Goal: Transaction & Acquisition: Download file/media

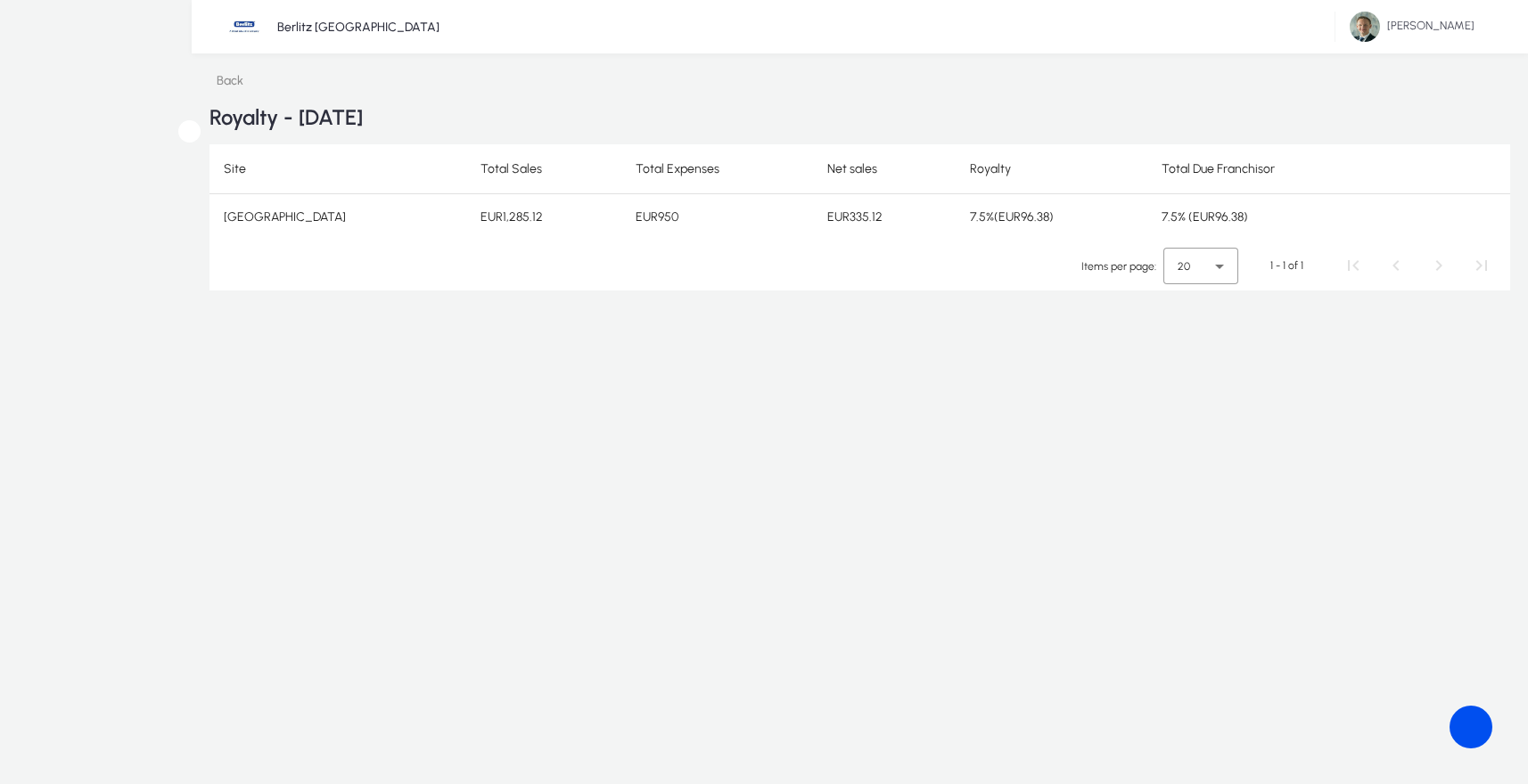
click at [210, 87] on icon at bounding box center [210, 80] width 0 height 15
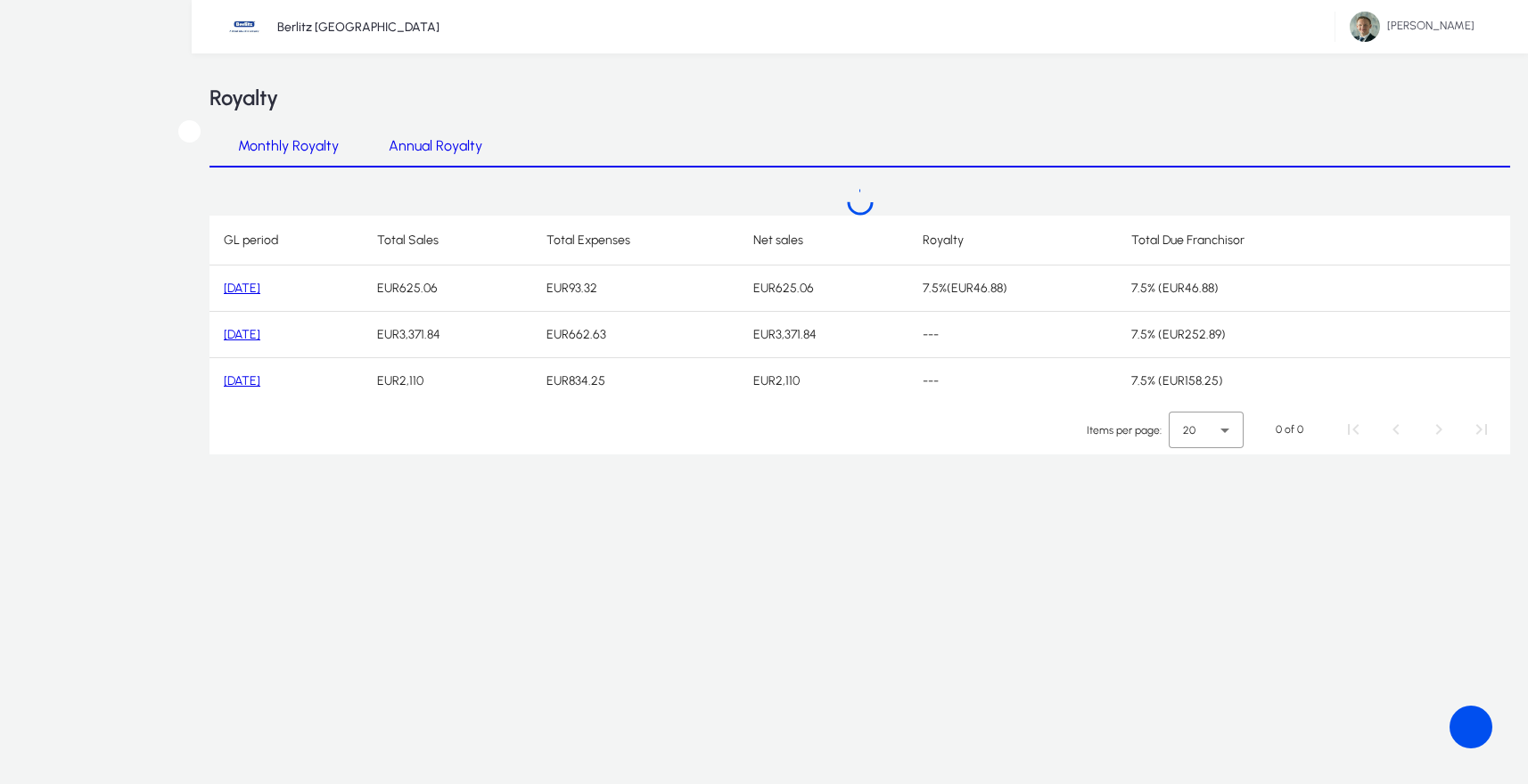
click at [429, 150] on span "Annual Royalty" at bounding box center [436, 146] width 94 height 14
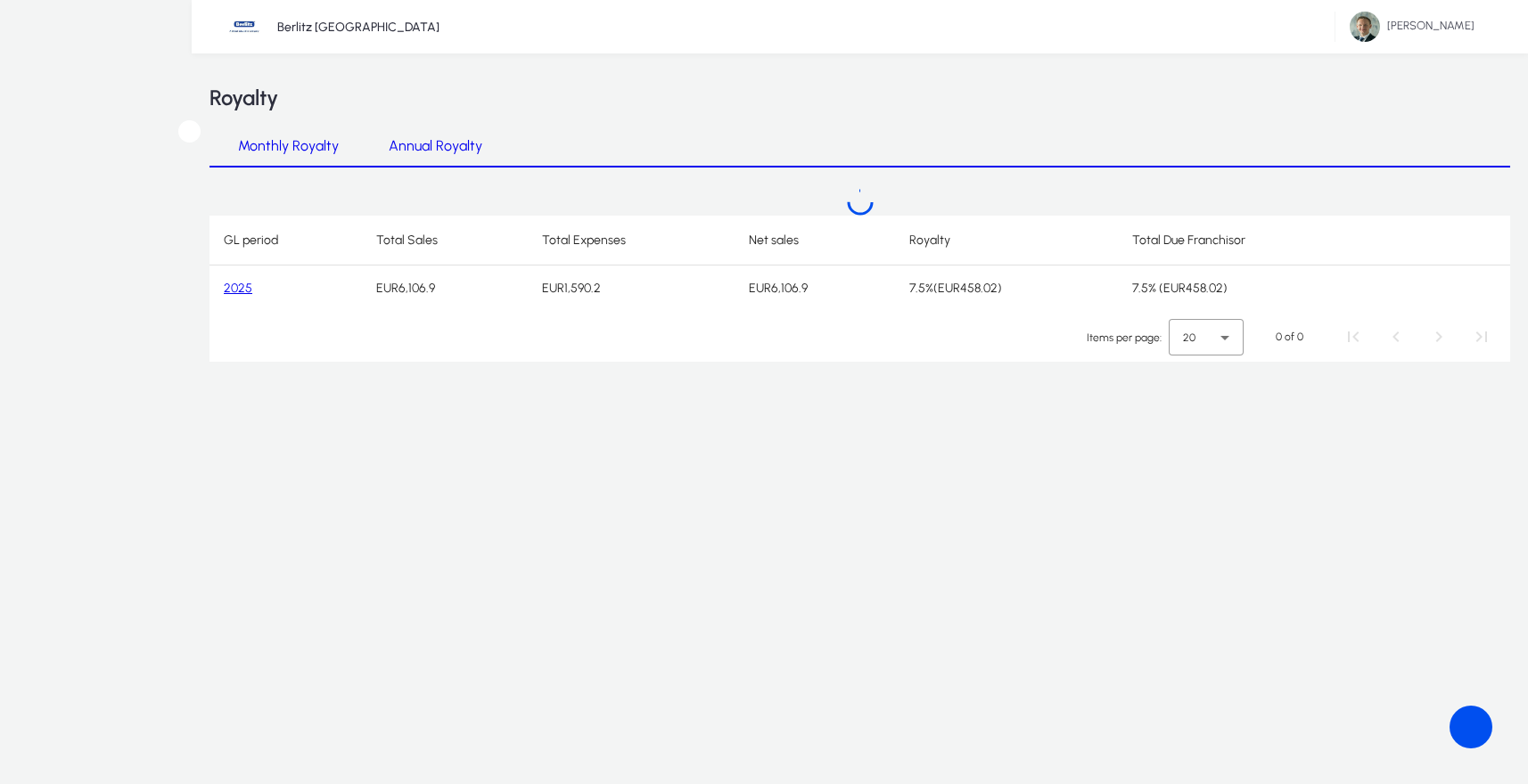
click at [233, 215] on div at bounding box center [860, 202] width 1300 height 27
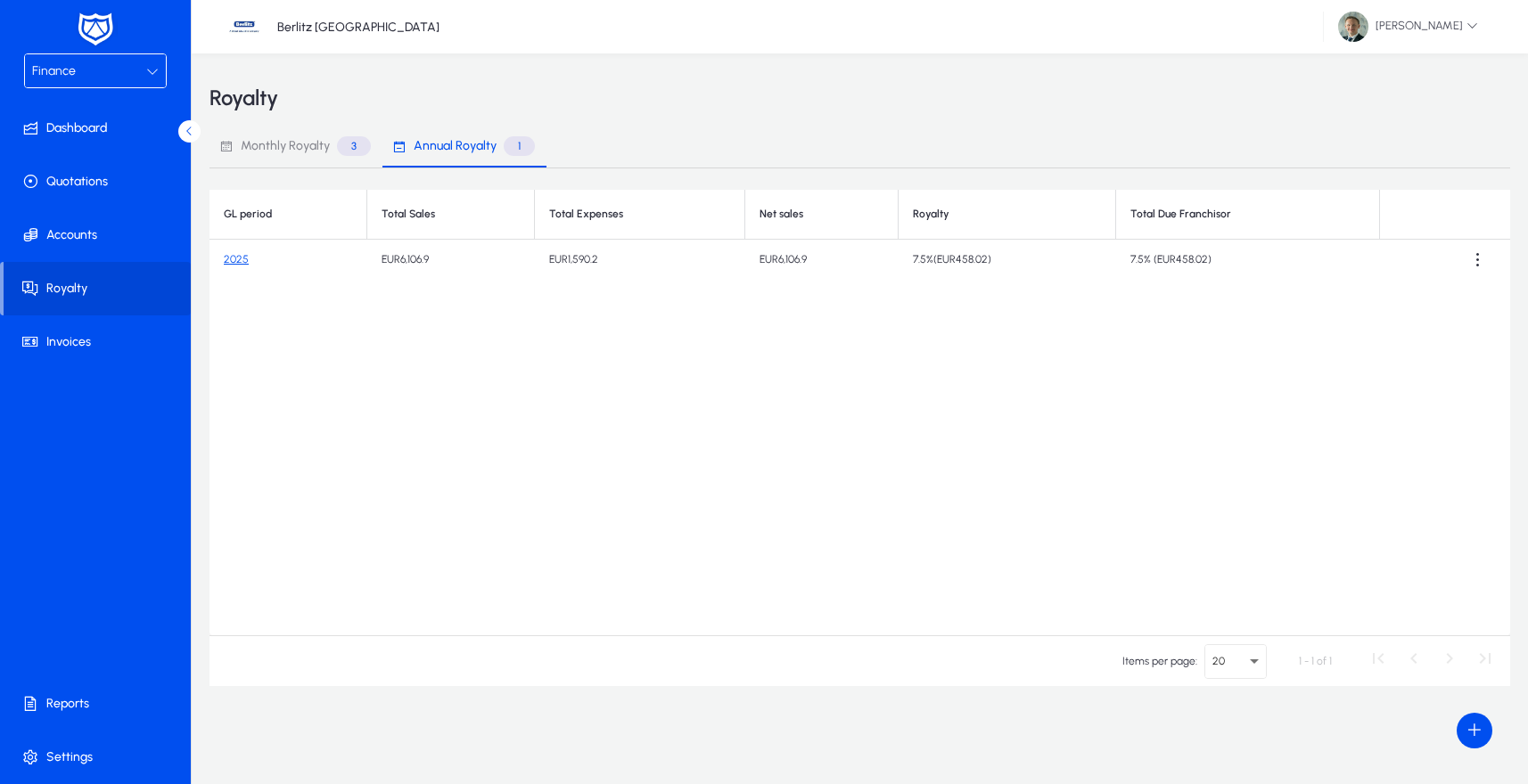
click at [239, 259] on link "2025" at bounding box center [236, 258] width 25 height 12
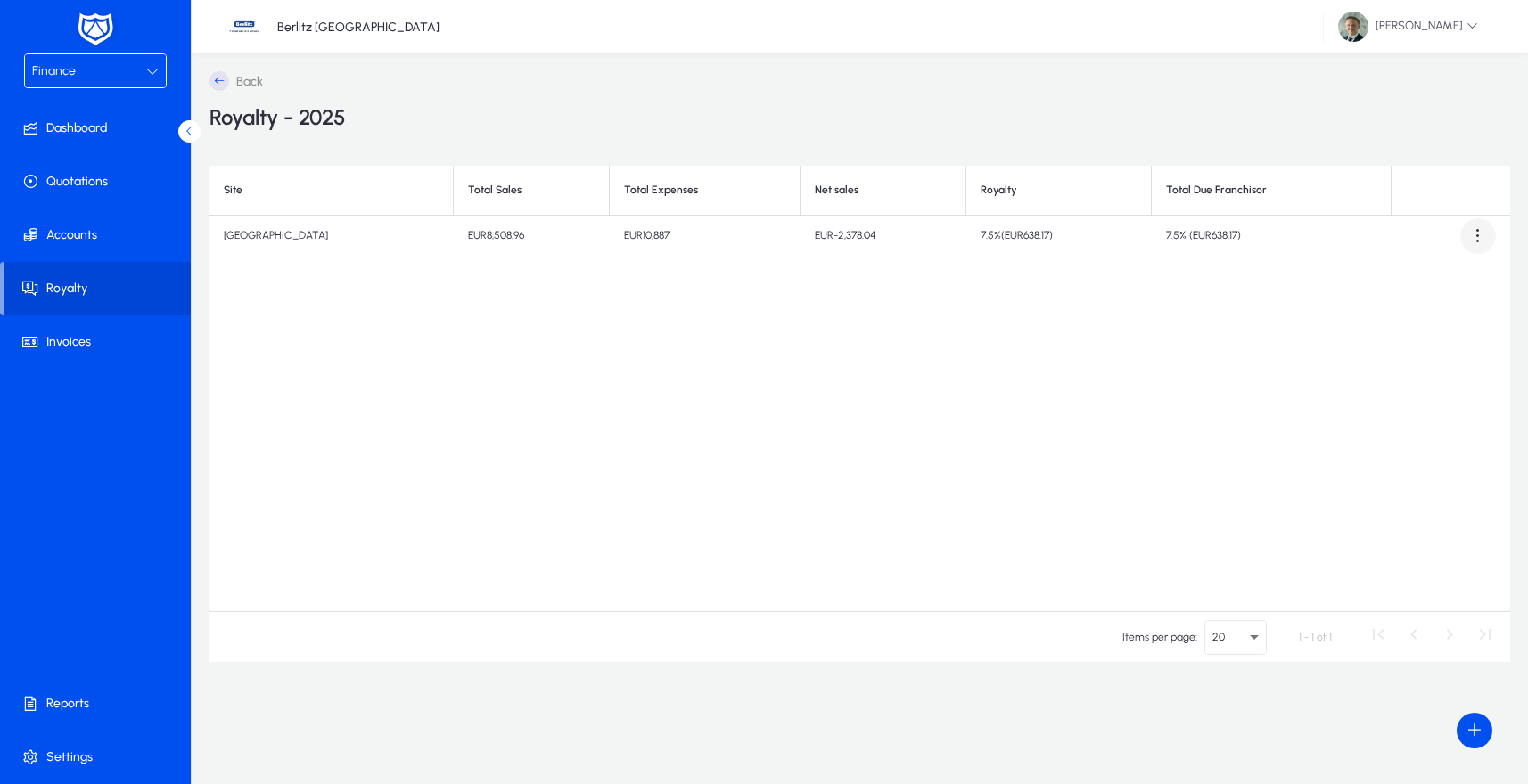
click at [1481, 235] on span at bounding box center [1477, 235] width 35 height 35
click at [1427, 273] on span "Download report" at bounding box center [1442, 280] width 80 height 16
click at [215, 78] on icon at bounding box center [219, 80] width 19 height 19
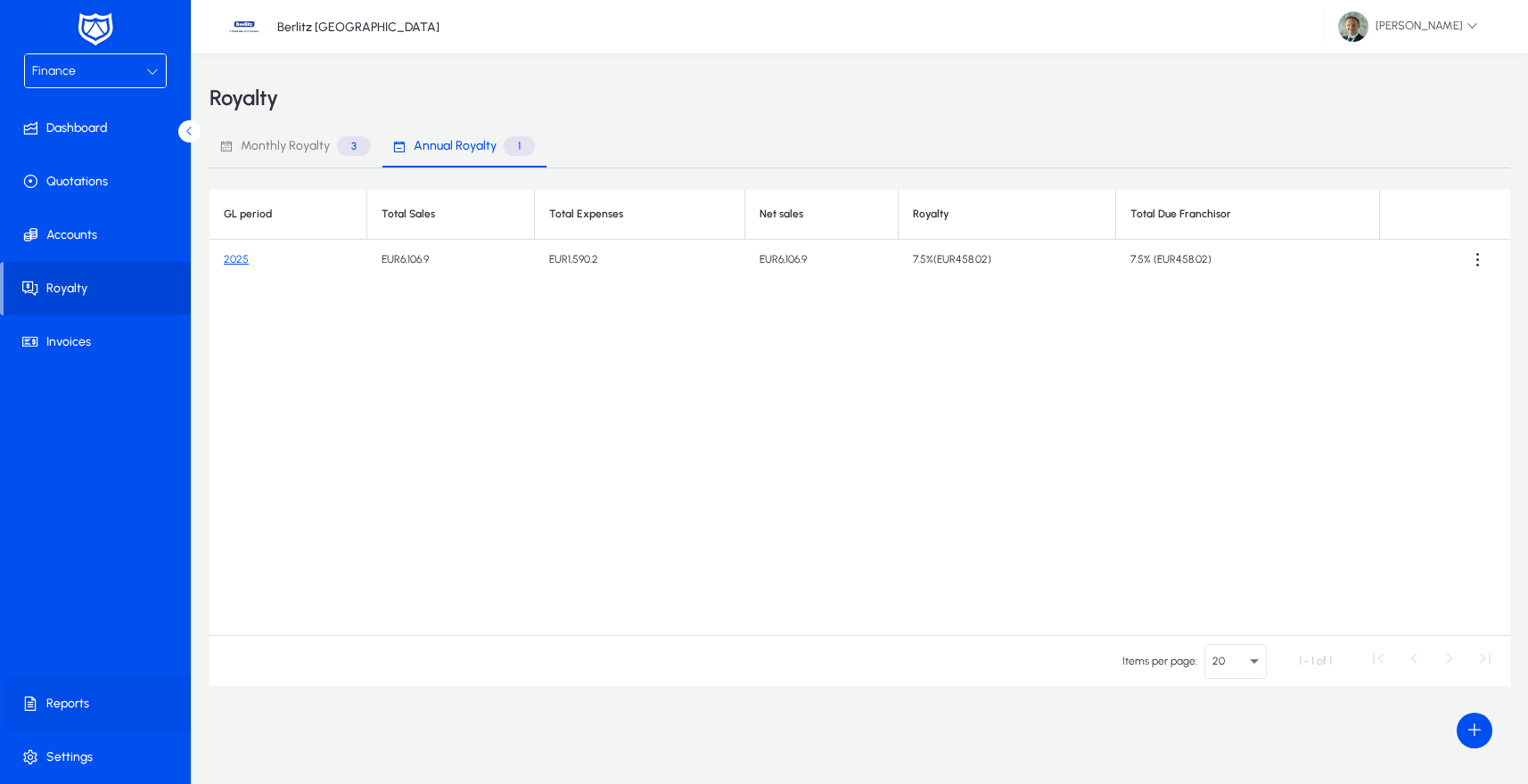
click at [41, 706] on span at bounding box center [99, 704] width 191 height 43
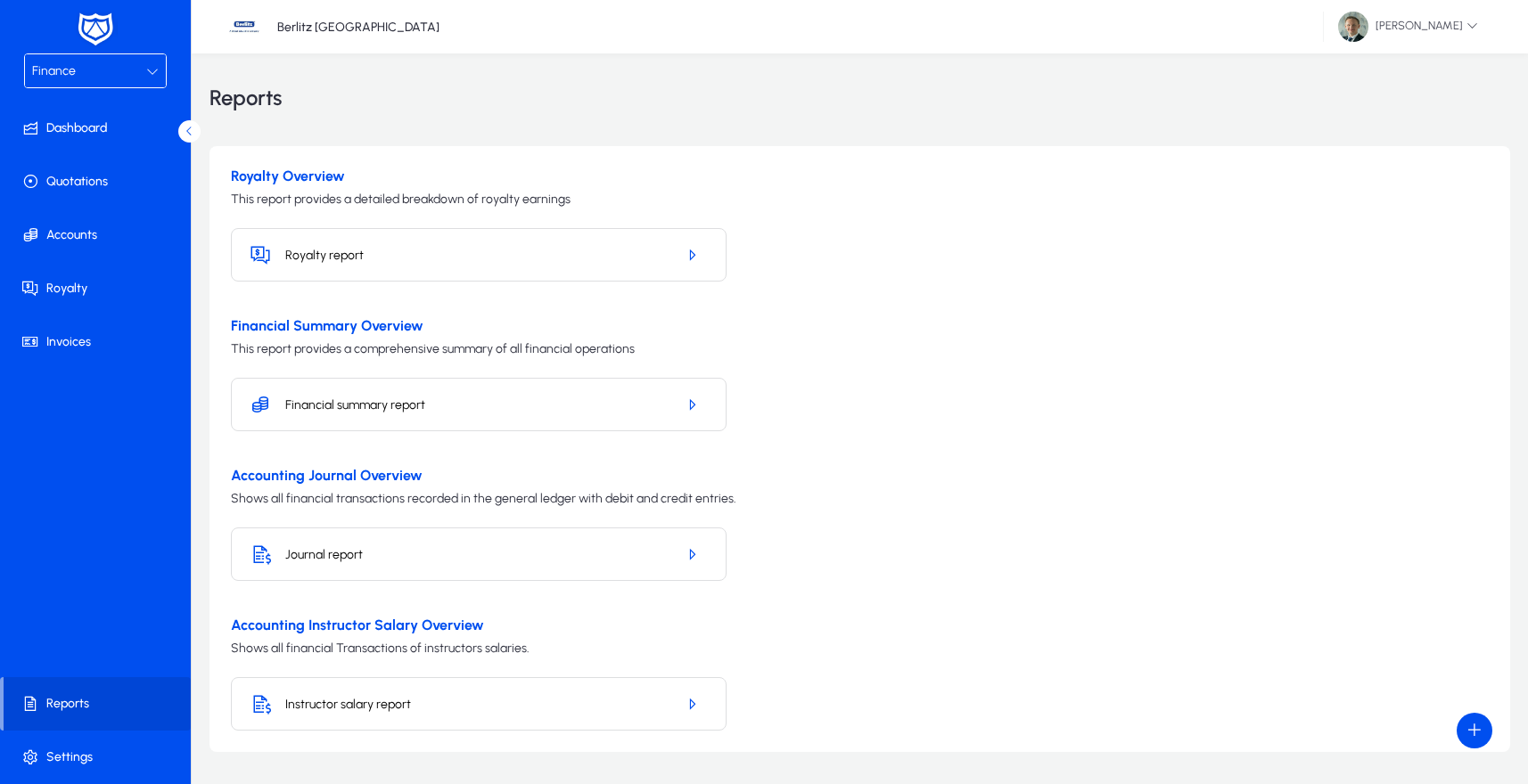
click at [351, 248] on h5 "Royalty report" at bounding box center [473, 256] width 376 height 15
click at [688, 253] on icon "button" at bounding box center [691, 255] width 16 height 16
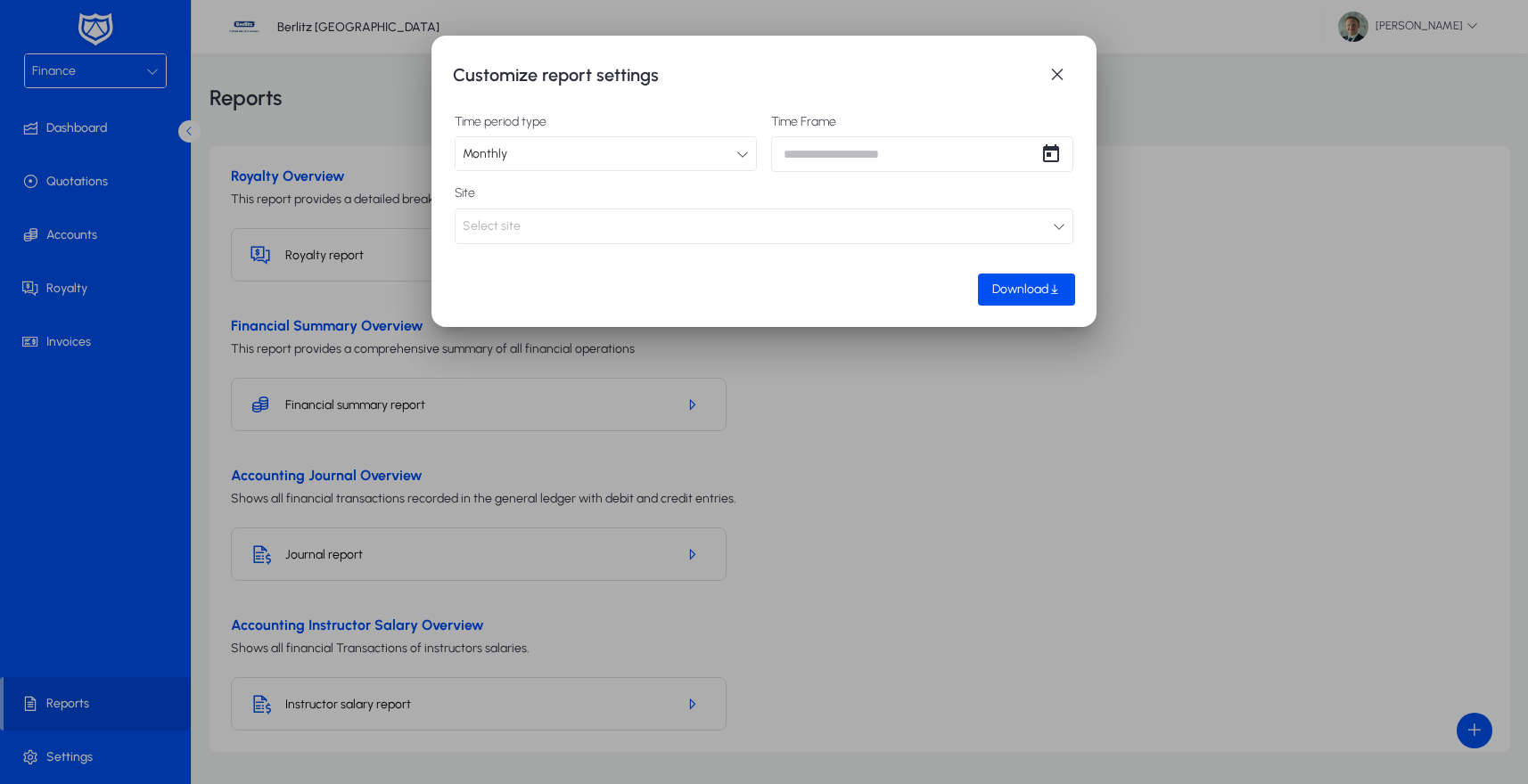
click at [681, 153] on div "Monthly" at bounding box center [599, 154] width 274 height 23
click at [681, 153] on div at bounding box center [764, 392] width 1528 height 784
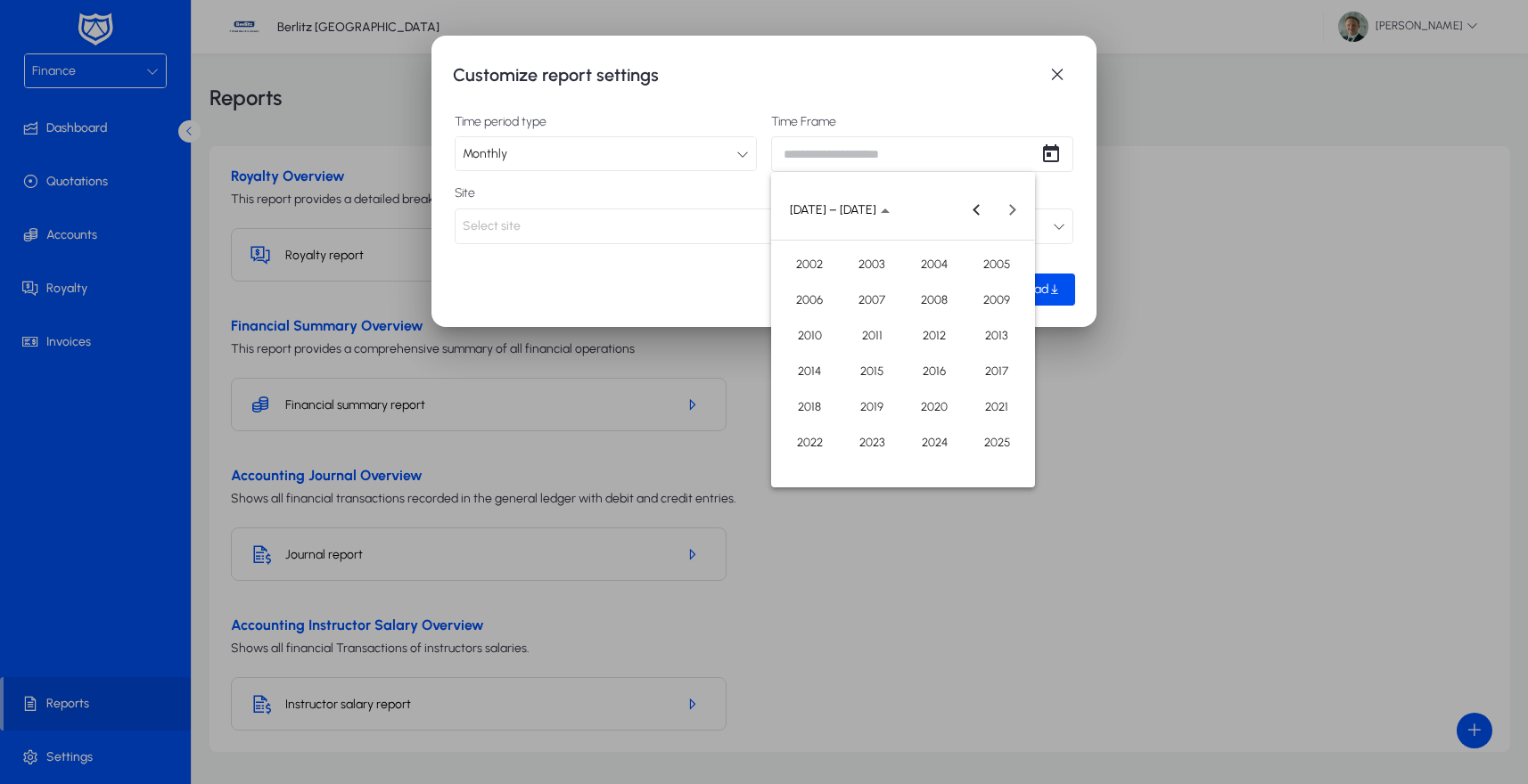
click at [850, 162] on div "Customize report settings Time period type Monthly Time Frame Site Select site …" at bounding box center [764, 392] width 1528 height 784
click at [850, 162] on div at bounding box center [764, 392] width 1528 height 784
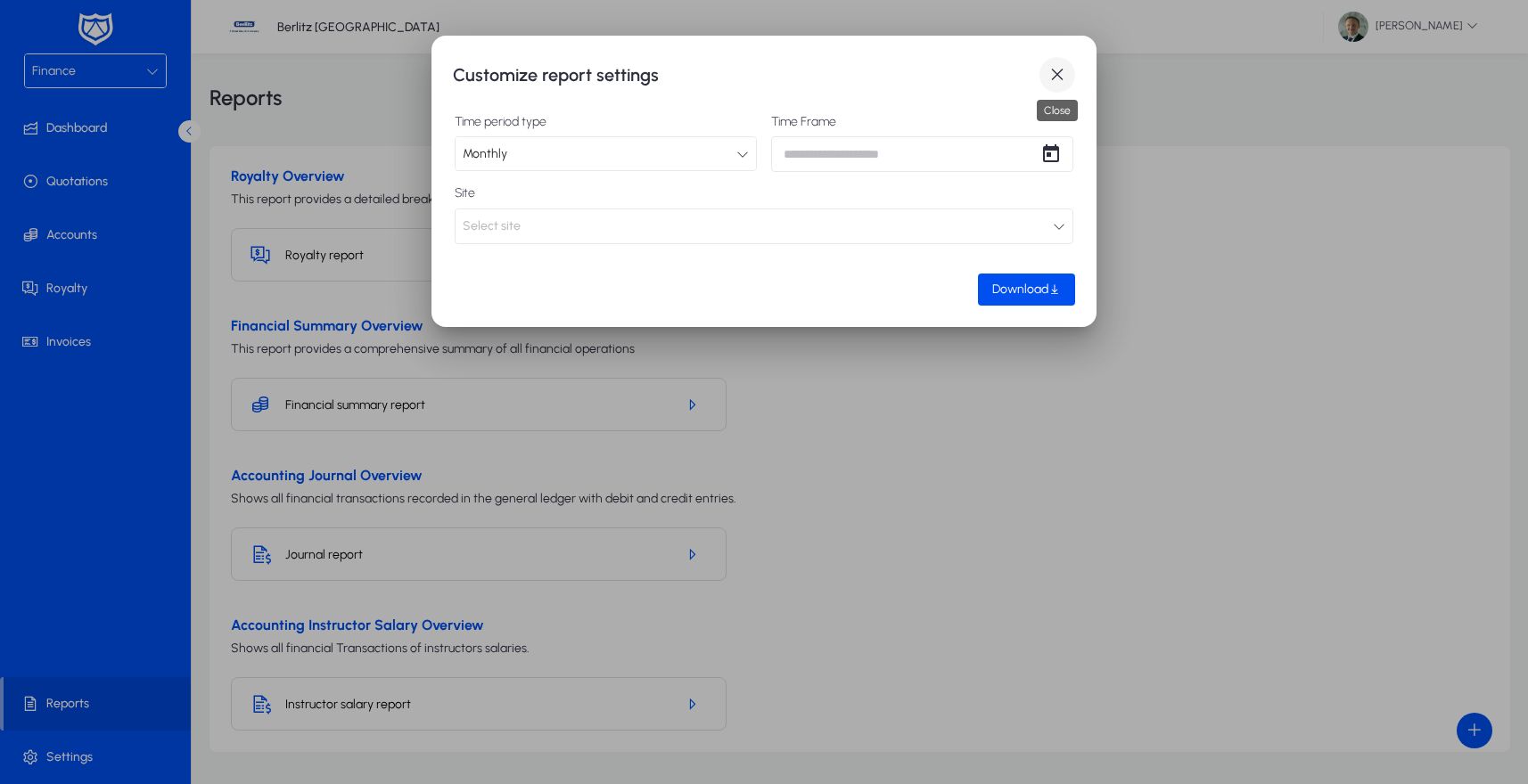
click at [1063, 75] on span "button" at bounding box center [1057, 75] width 35 height 35
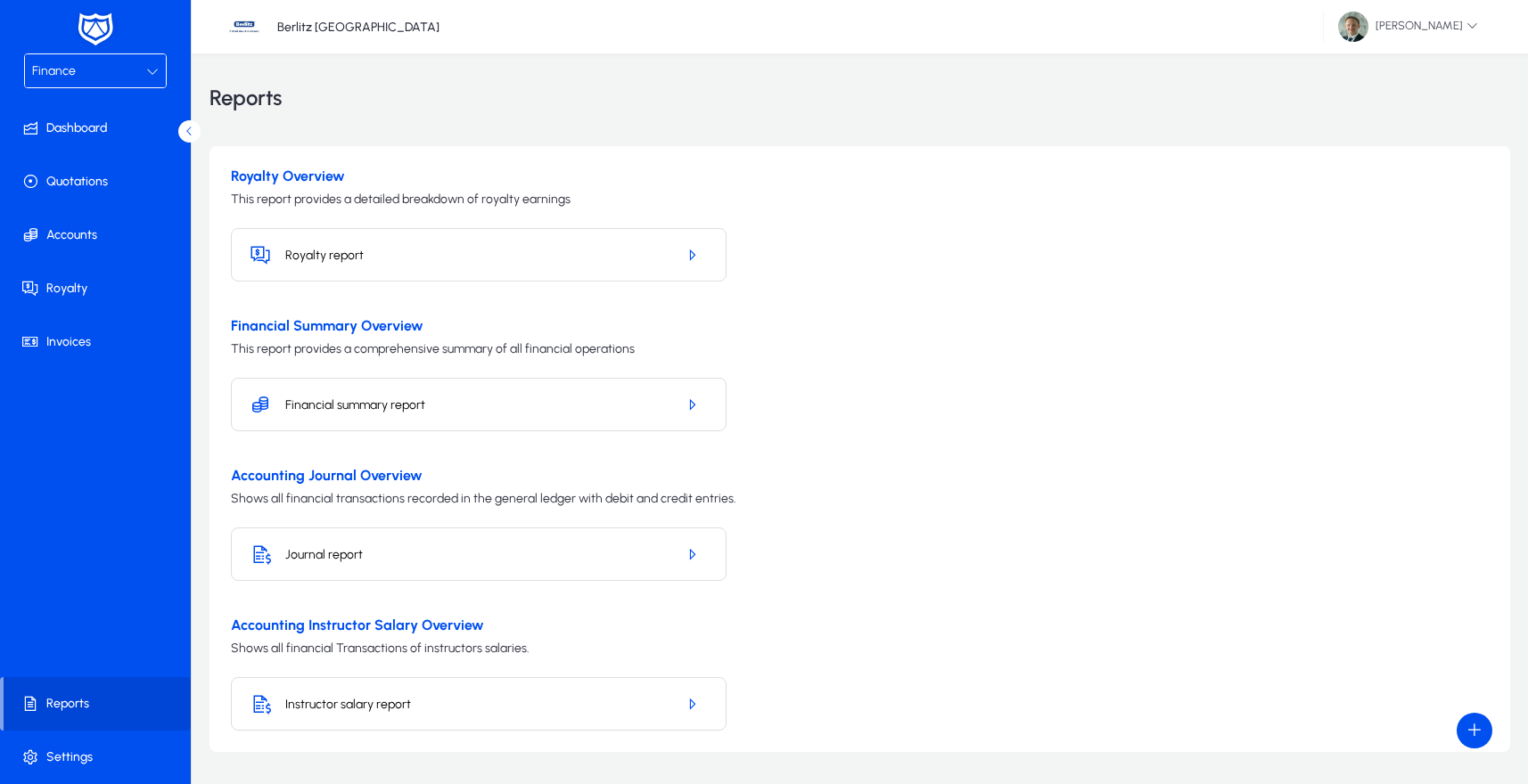
click at [349, 402] on h5 "Financial summary report" at bounding box center [473, 405] width 376 height 15
click at [687, 402] on icon "button" at bounding box center [691, 404] width 16 height 16
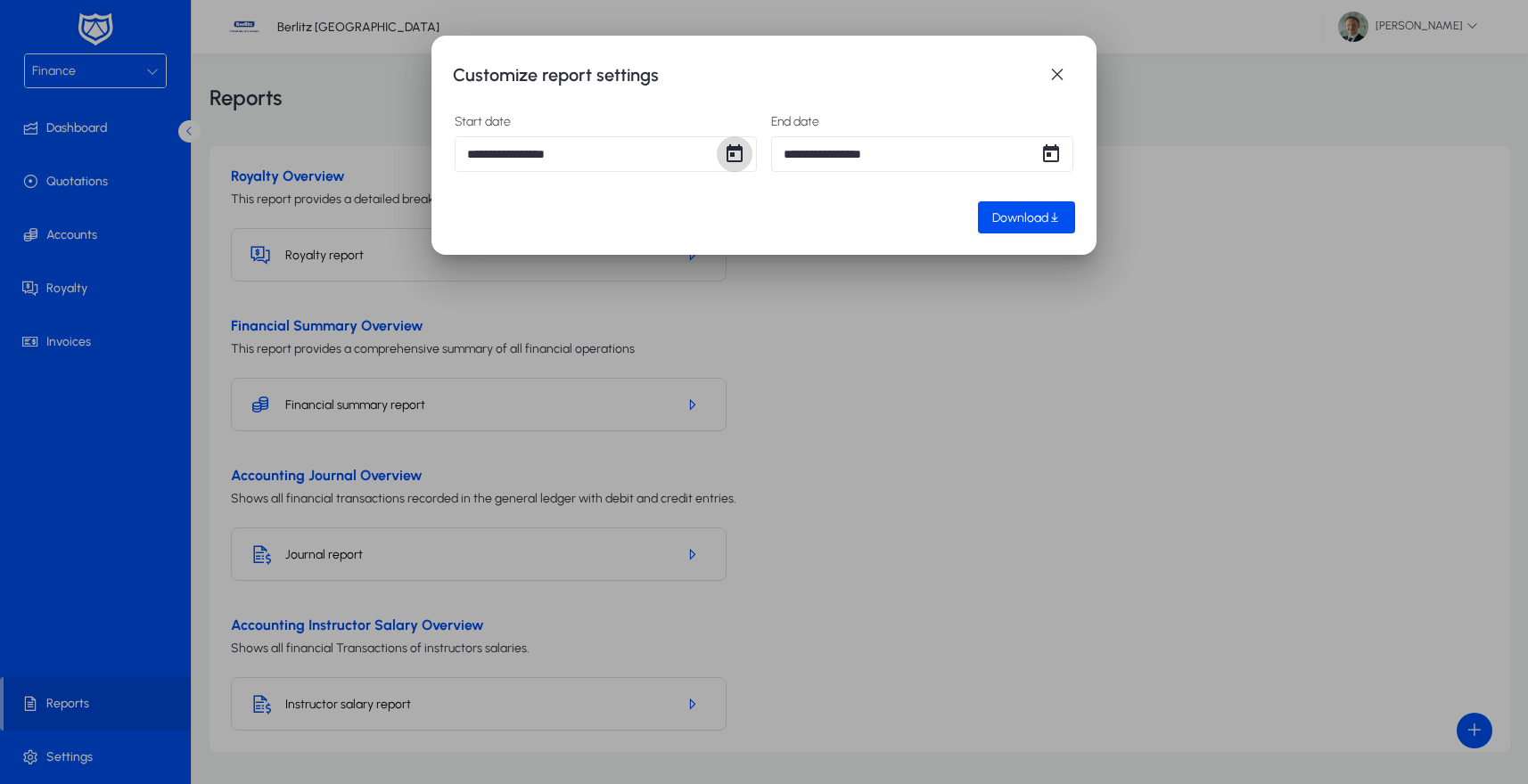
click at [739, 158] on span "Open calendar" at bounding box center [734, 153] width 35 height 35
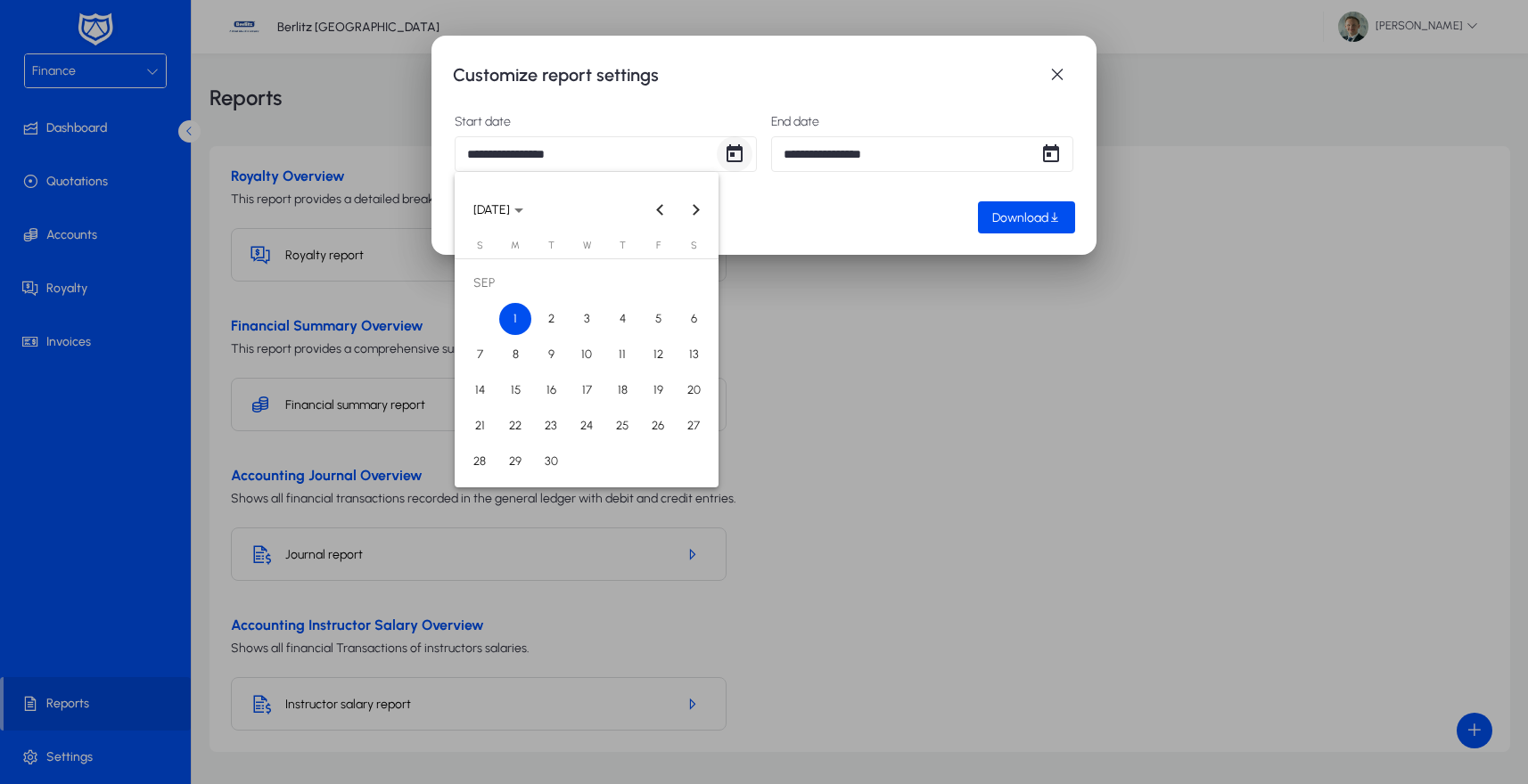
click at [739, 158] on div at bounding box center [764, 392] width 1528 height 784
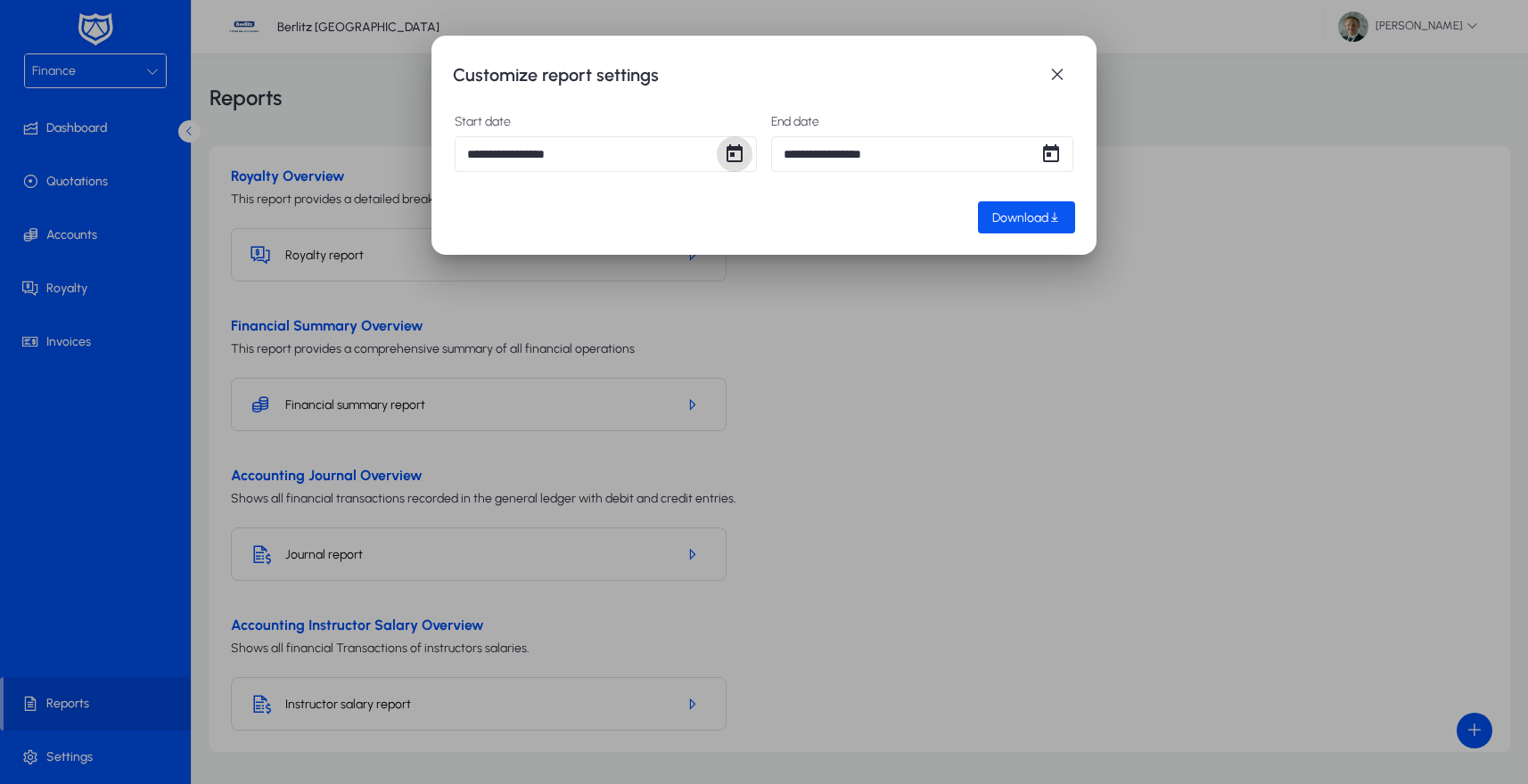
click at [1023, 215] on span "Download" at bounding box center [1020, 218] width 56 height 15
click at [741, 155] on span "Open calendar" at bounding box center [734, 153] width 35 height 35
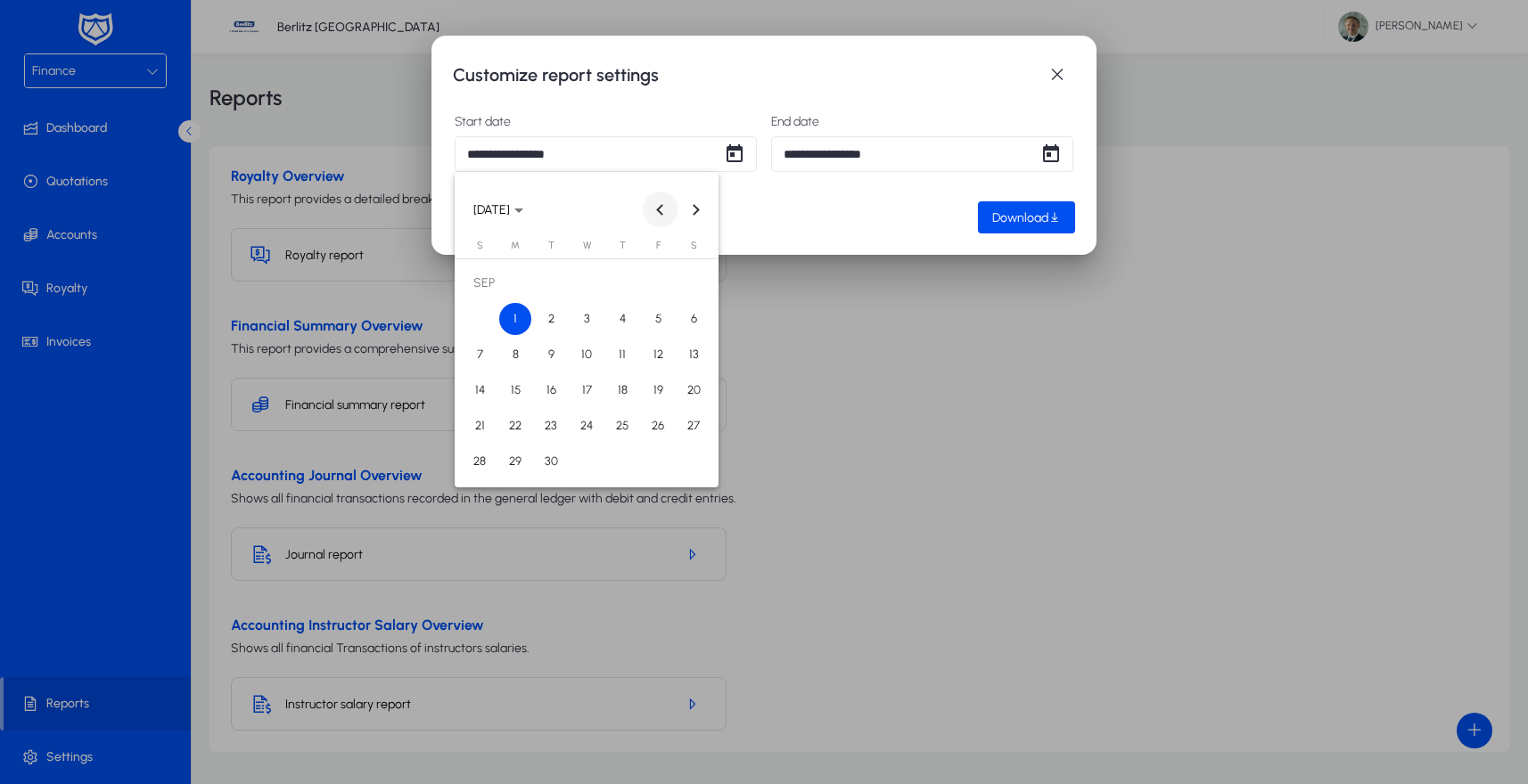
click at [653, 209] on span "Previous month" at bounding box center [660, 209] width 35 height 35
click at [646, 283] on span "1" at bounding box center [658, 283] width 33 height 33
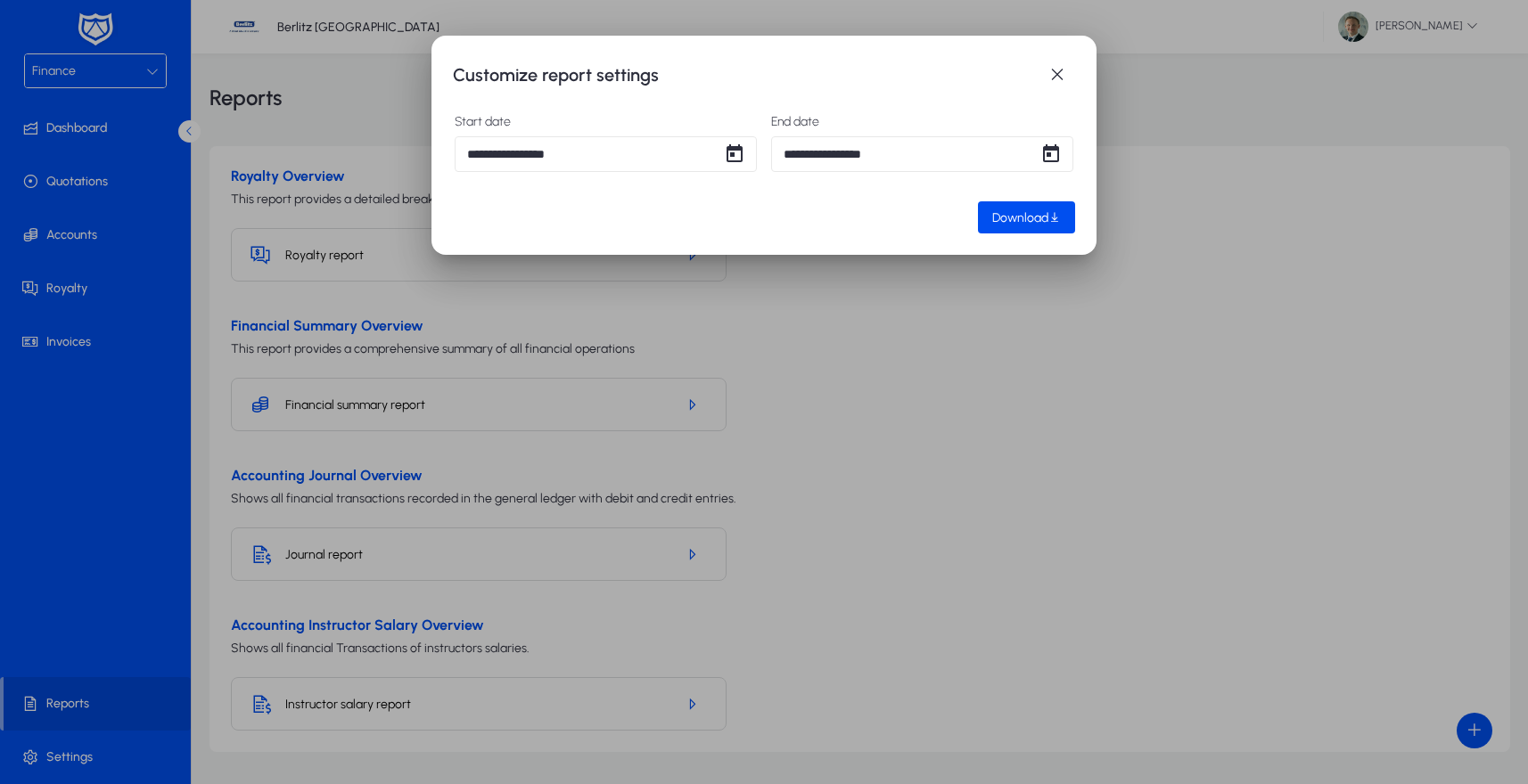
type input "**********"
click at [1054, 155] on span "Open calendar" at bounding box center [1050, 153] width 35 height 35
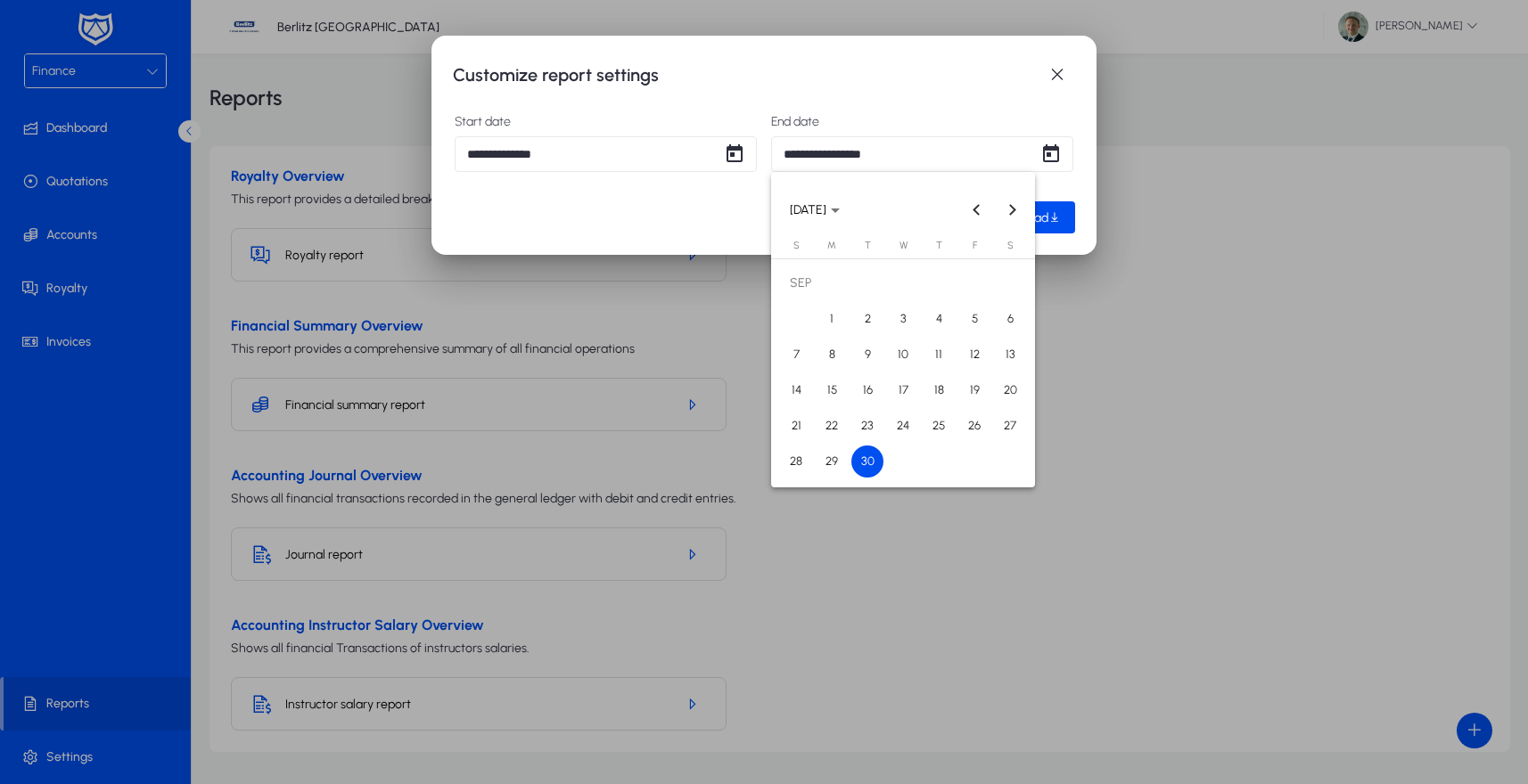
drag, startPoint x: 971, startPoint y: 212, endPoint x: 964, endPoint y: 230, distance: 19.3
click at [971, 213] on span "Previous month" at bounding box center [977, 209] width 35 height 35
click at [783, 463] on span "31" at bounding box center [797, 462] width 33 height 33
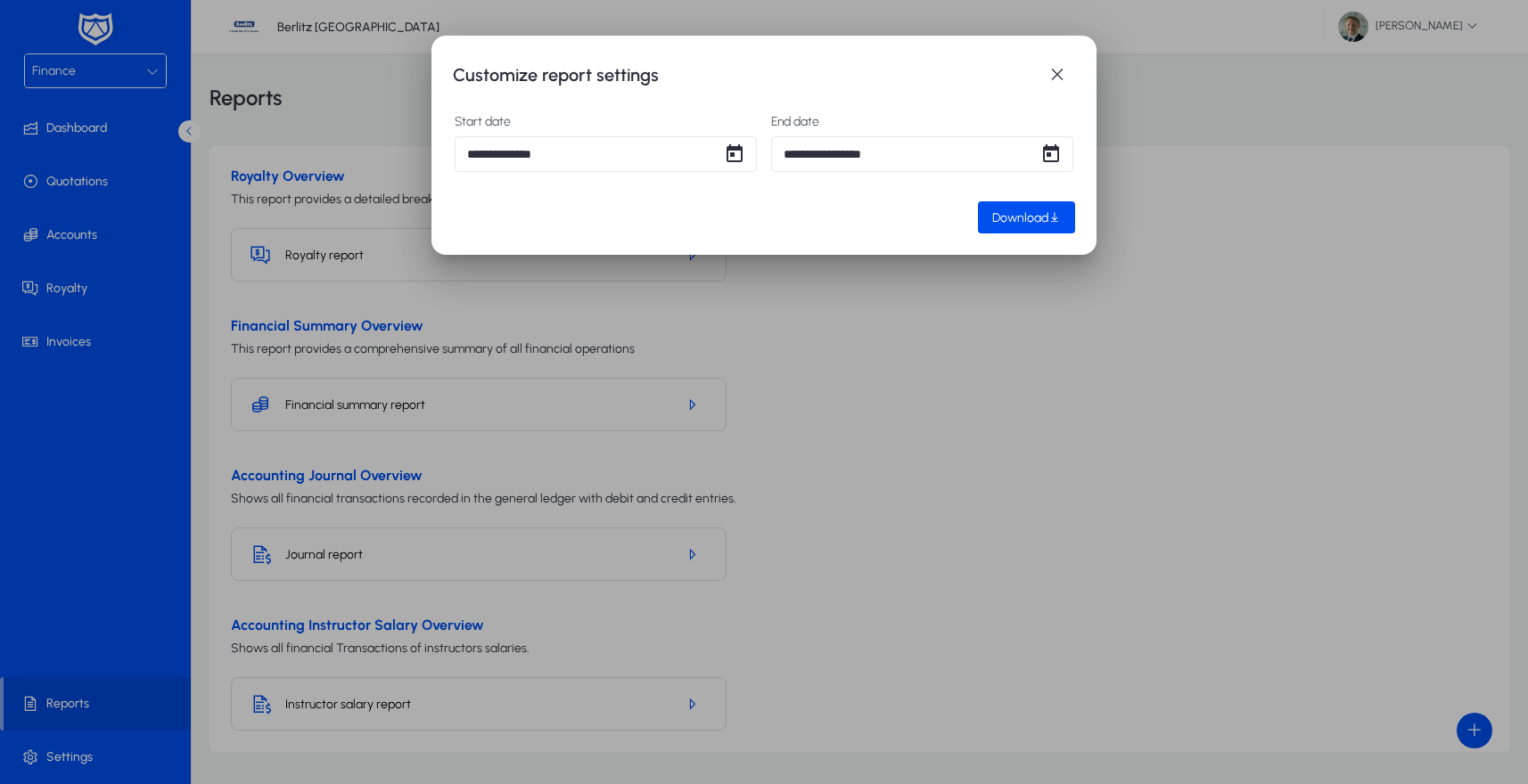
type input "**********"
click at [1076, 204] on div "**********" at bounding box center [764, 145] width 665 height 219
click at [1042, 219] on span "Download" at bounding box center [1020, 218] width 56 height 15
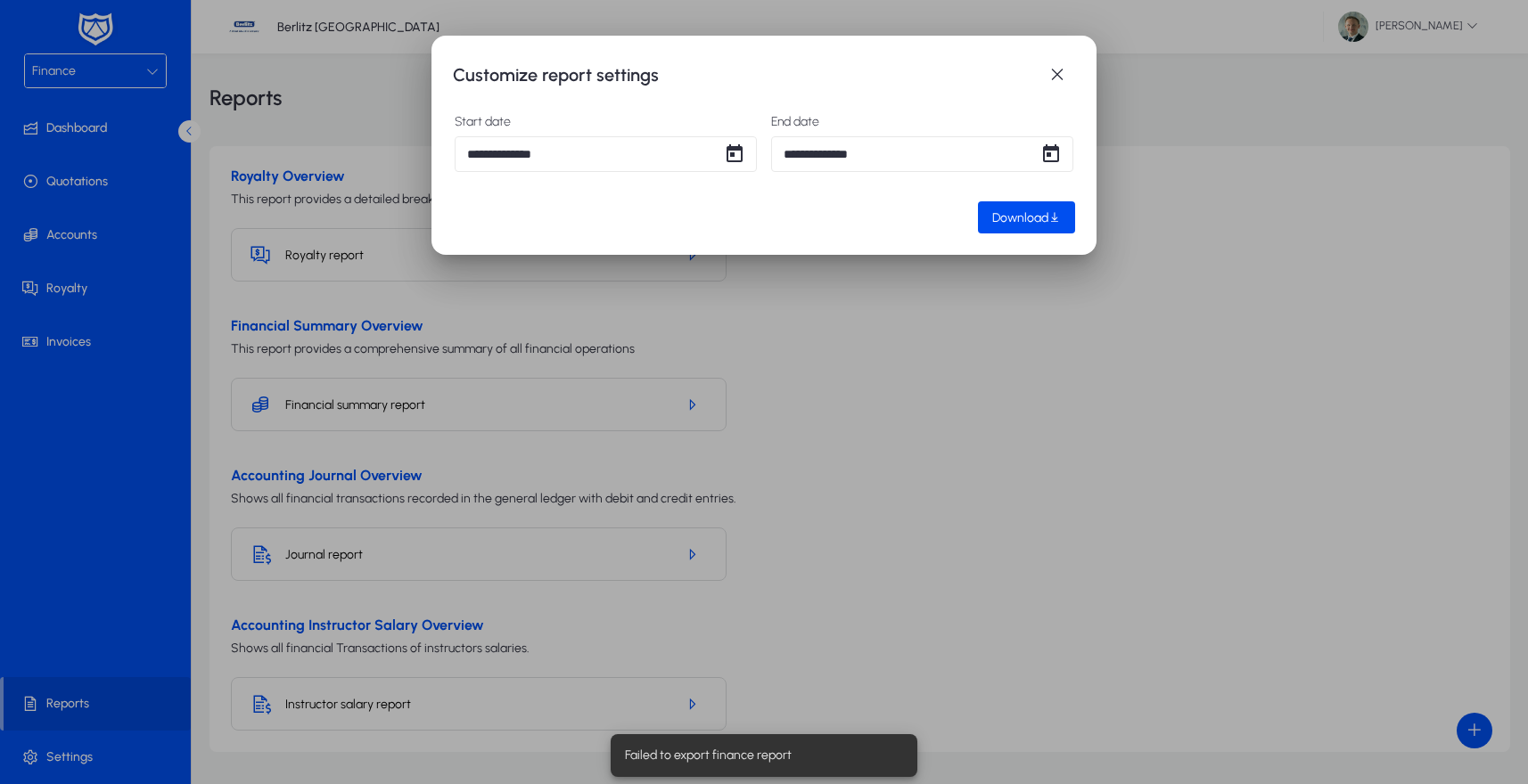
click at [980, 341] on div at bounding box center [764, 392] width 1528 height 784
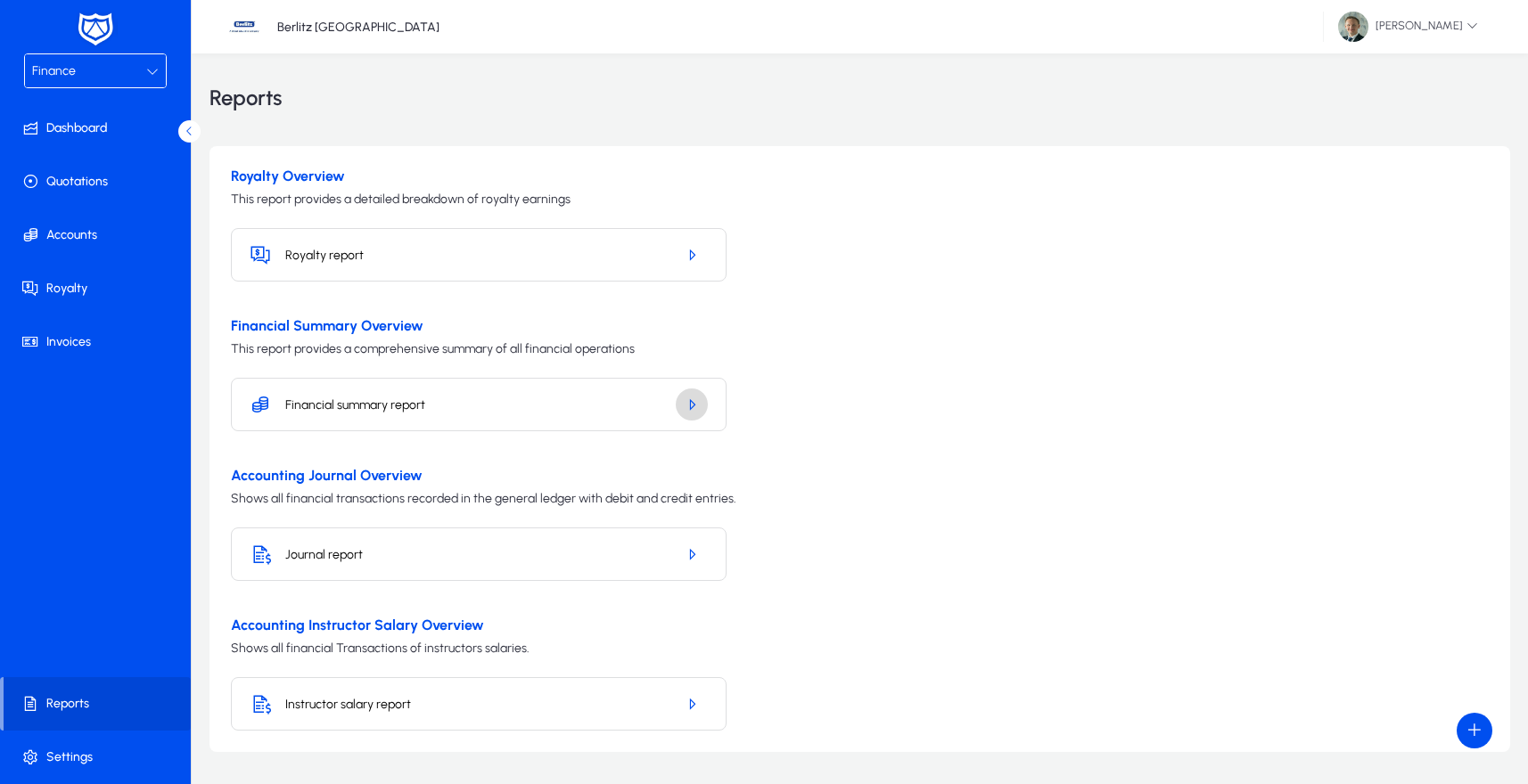
click at [695, 408] on icon "button" at bounding box center [691, 404] width 16 height 16
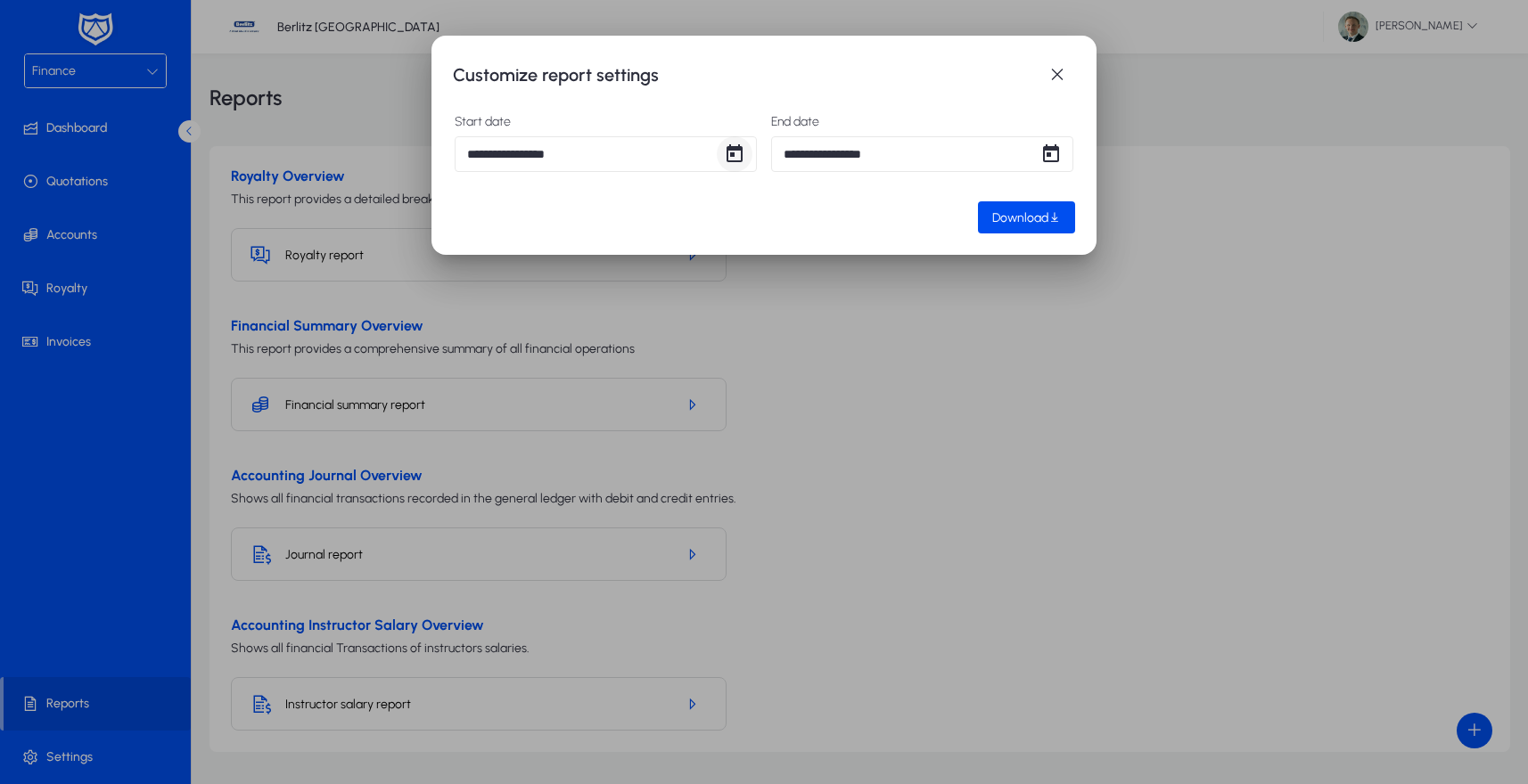
click at [735, 159] on span "Open calendar" at bounding box center [734, 153] width 35 height 35
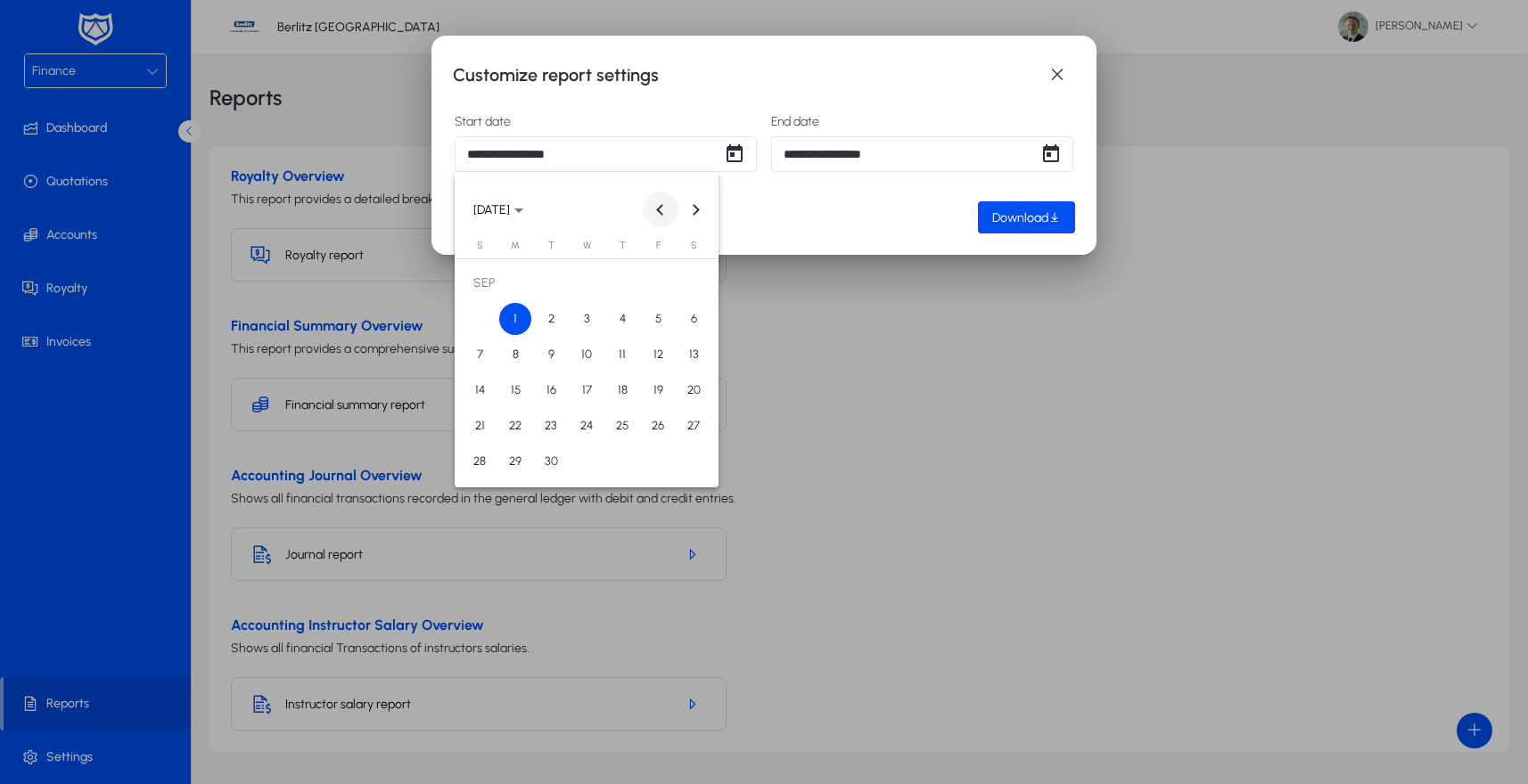
click at [649, 210] on span "Previous month" at bounding box center [660, 209] width 35 height 35
click at [652, 280] on span "1" at bounding box center [658, 283] width 33 height 33
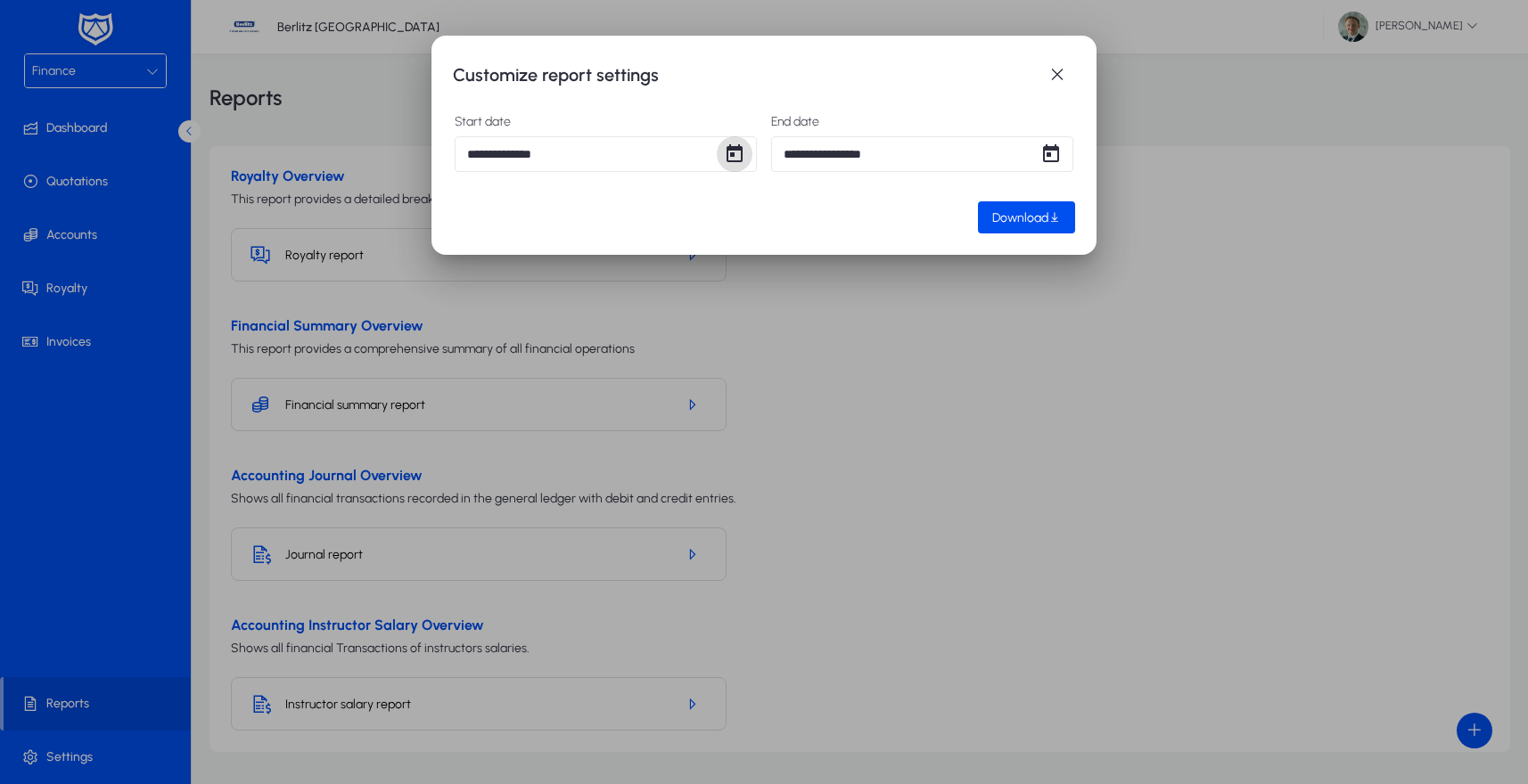
click at [741, 155] on span "Open calendar" at bounding box center [734, 153] width 35 height 35
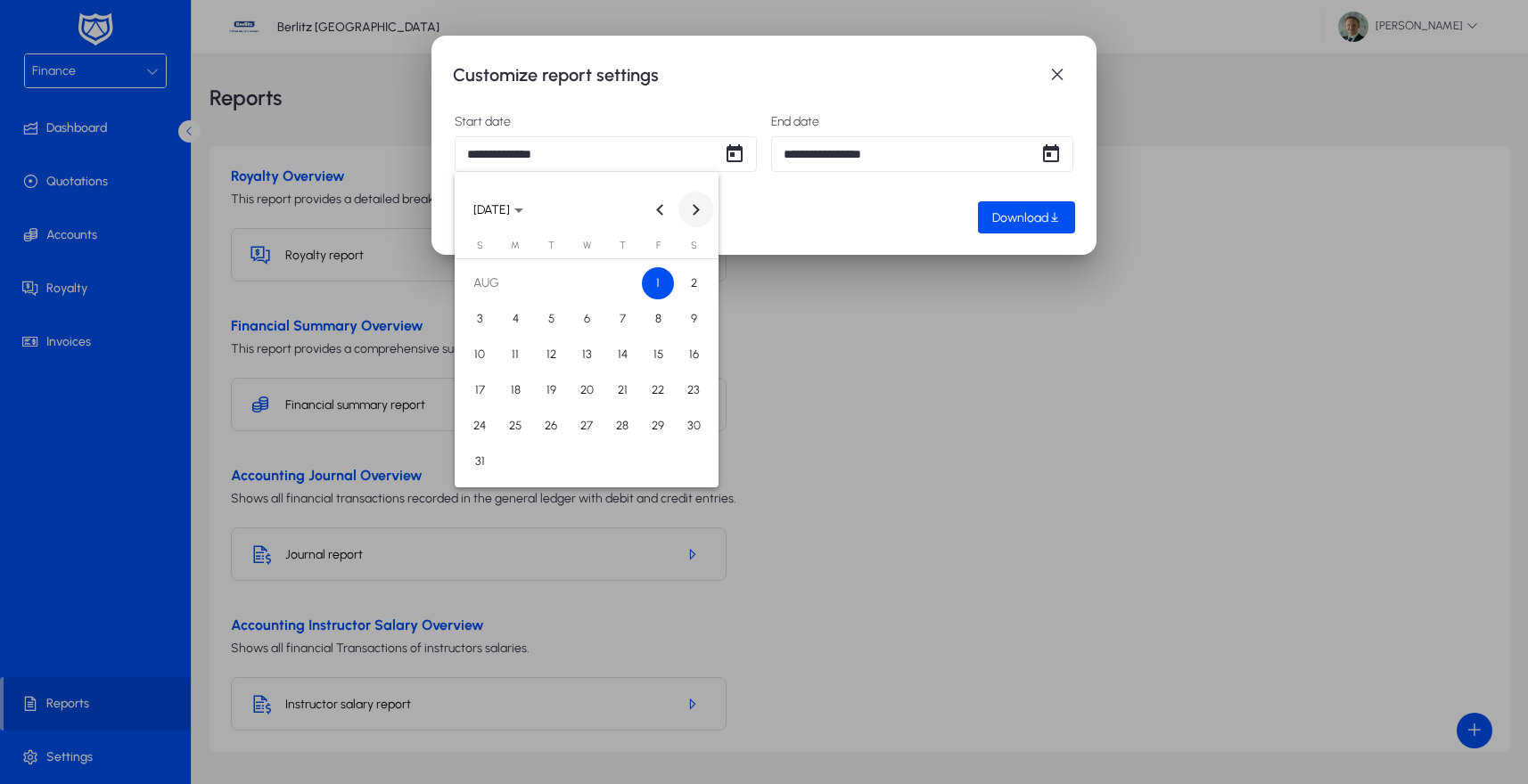
click at [688, 205] on span "Next month" at bounding box center [696, 209] width 35 height 35
drag, startPoint x: 510, startPoint y: 329, endPoint x: 533, endPoint y: 312, distance: 28.6
click at [513, 325] on span "1" at bounding box center [515, 320] width 33 height 33
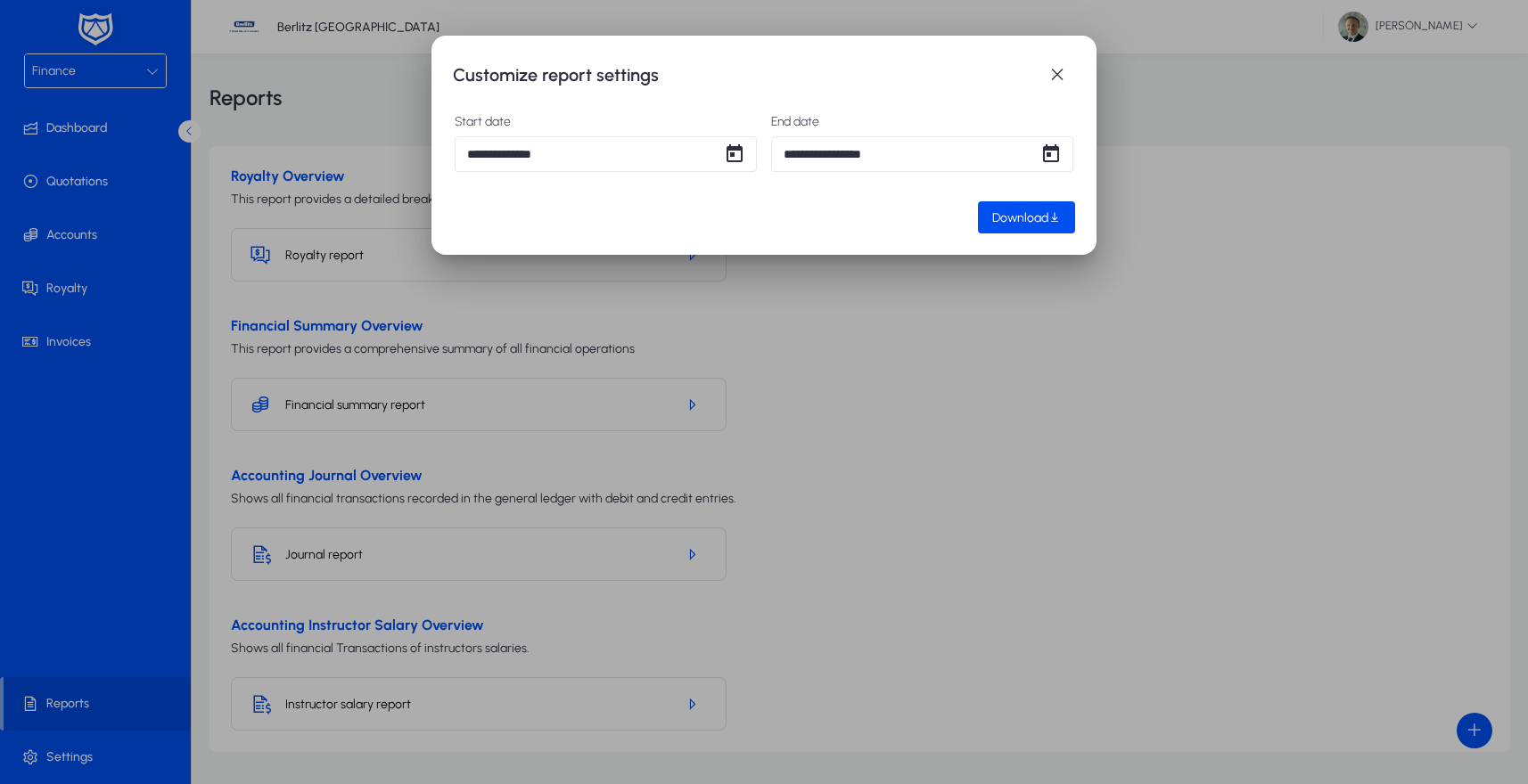
type input "**********"
click at [1055, 154] on span "Open calendar" at bounding box center [1050, 153] width 35 height 35
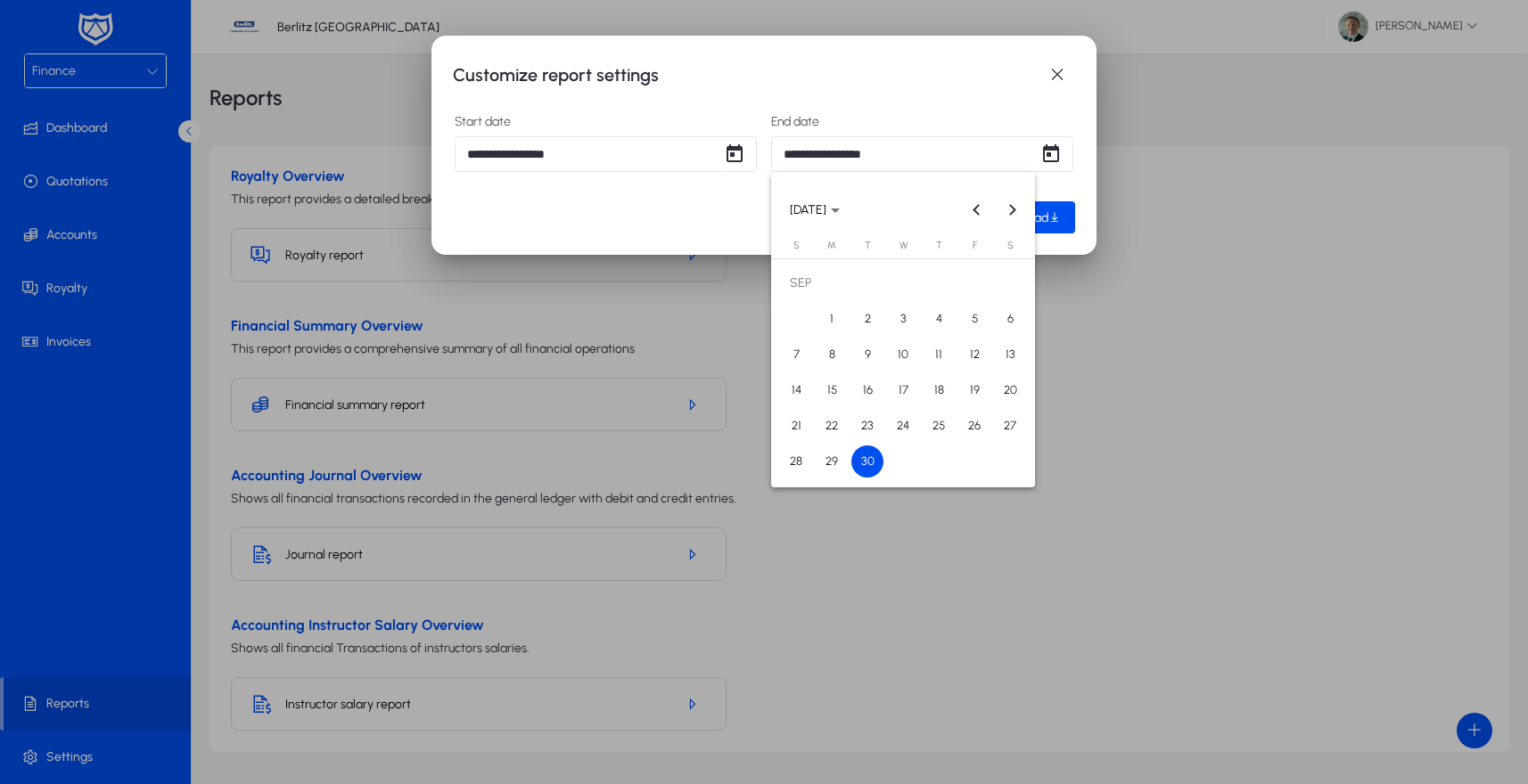
drag, startPoint x: 874, startPoint y: 357, endPoint x: 896, endPoint y: 357, distance: 22.0
click at [901, 358] on tr "7 8 9 10 11 12 13" at bounding box center [903, 354] width 250 height 35
click at [868, 356] on span "9" at bounding box center [867, 355] width 33 height 33
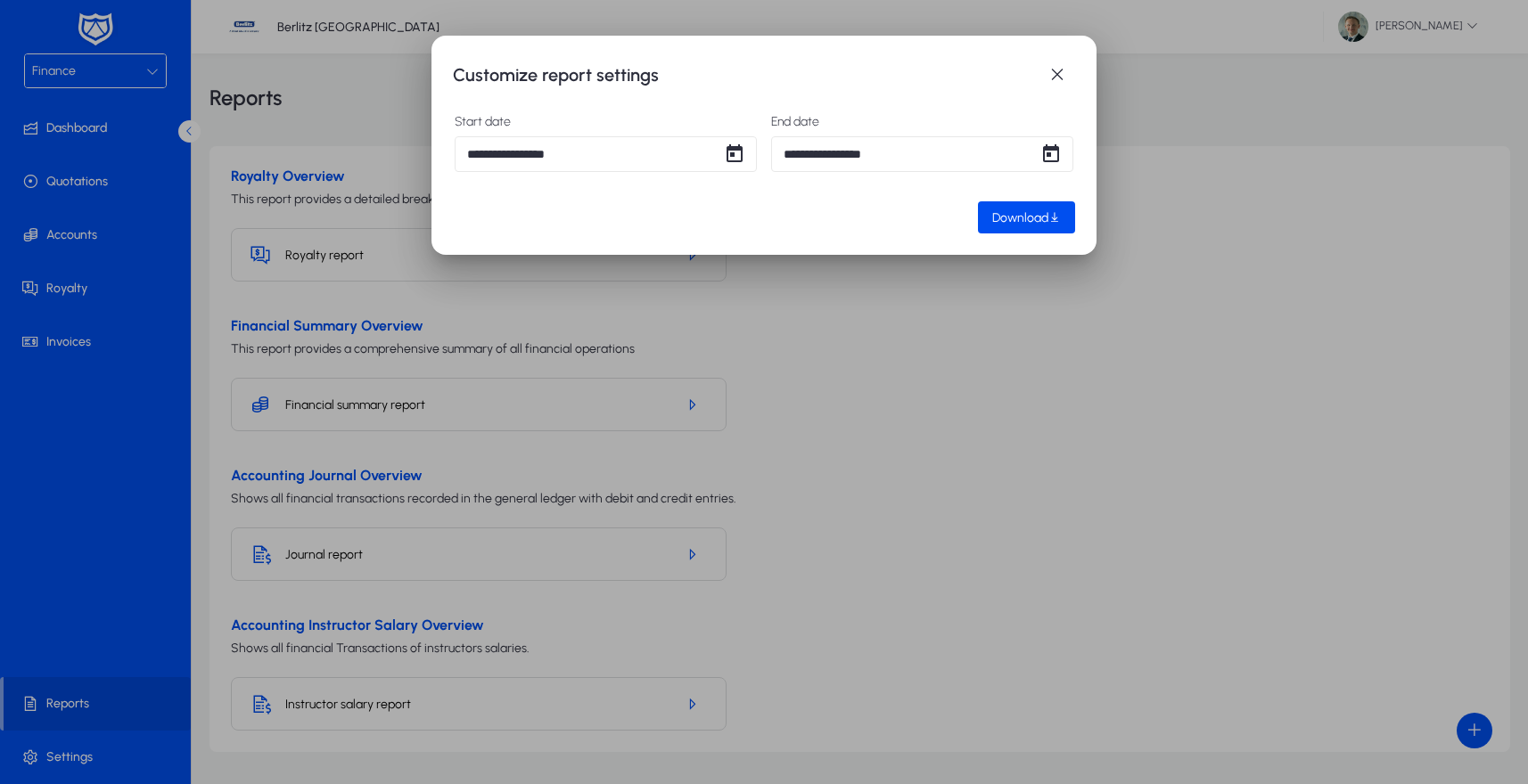
type input "**********"
click at [1055, 221] on icon "button" at bounding box center [1054, 217] width 12 height 12
click at [1016, 221] on span "Download" at bounding box center [1020, 218] width 56 height 15
click at [1030, 221] on span "Download" at bounding box center [1020, 218] width 56 height 15
click at [946, 511] on div at bounding box center [764, 392] width 1528 height 784
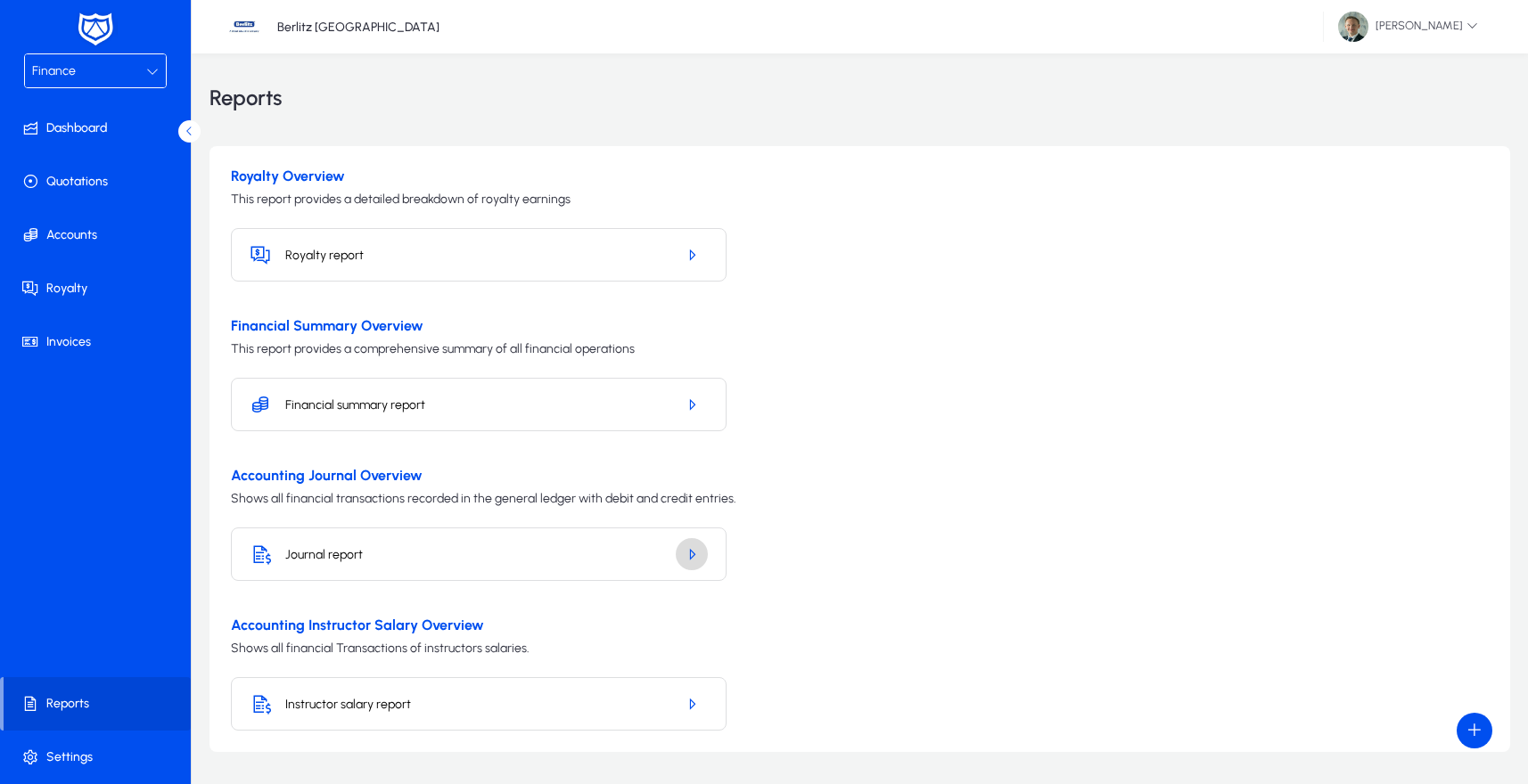
click at [691, 556] on icon "button" at bounding box center [691, 554] width 16 height 16
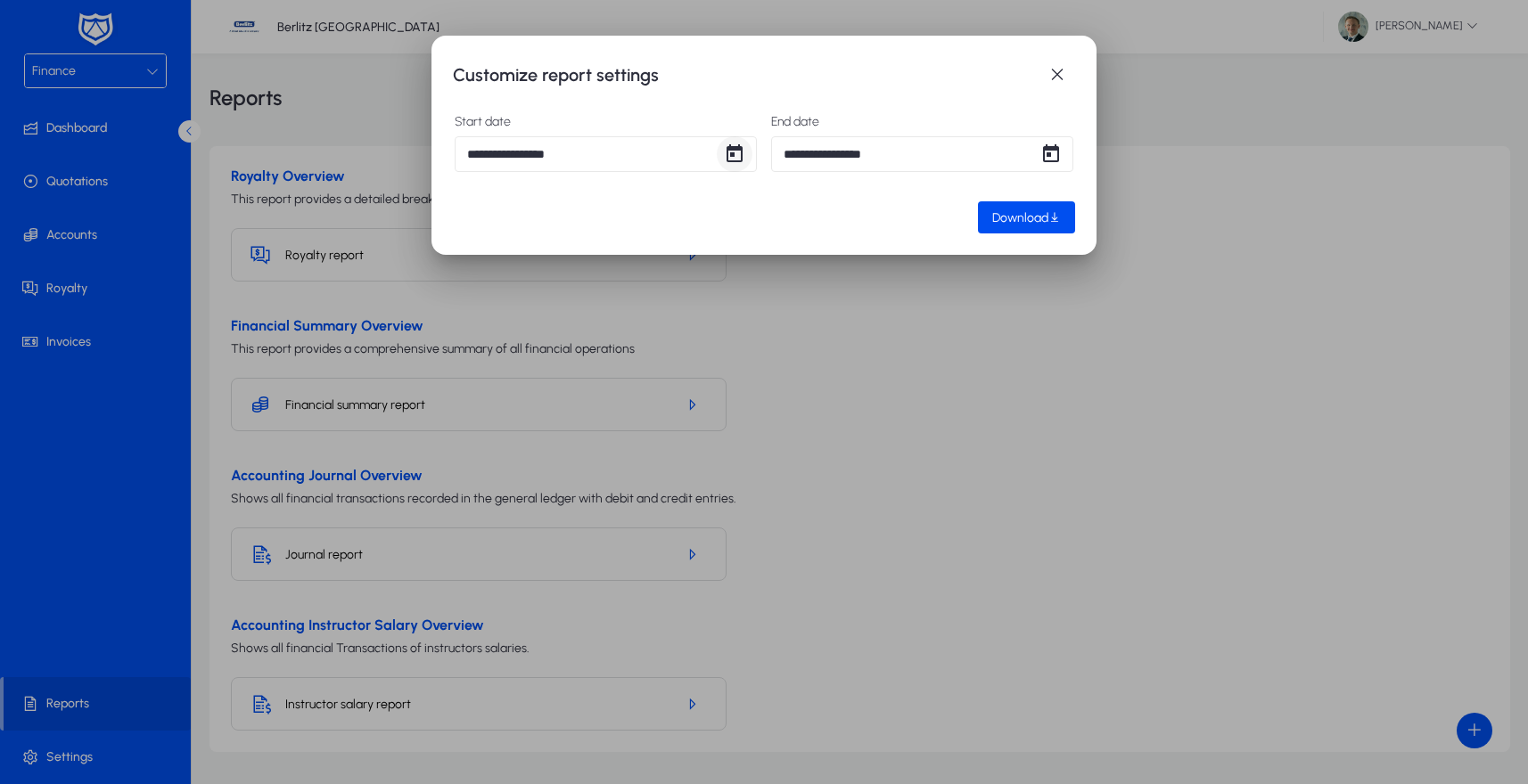
click at [730, 152] on span "Open calendar" at bounding box center [734, 153] width 35 height 35
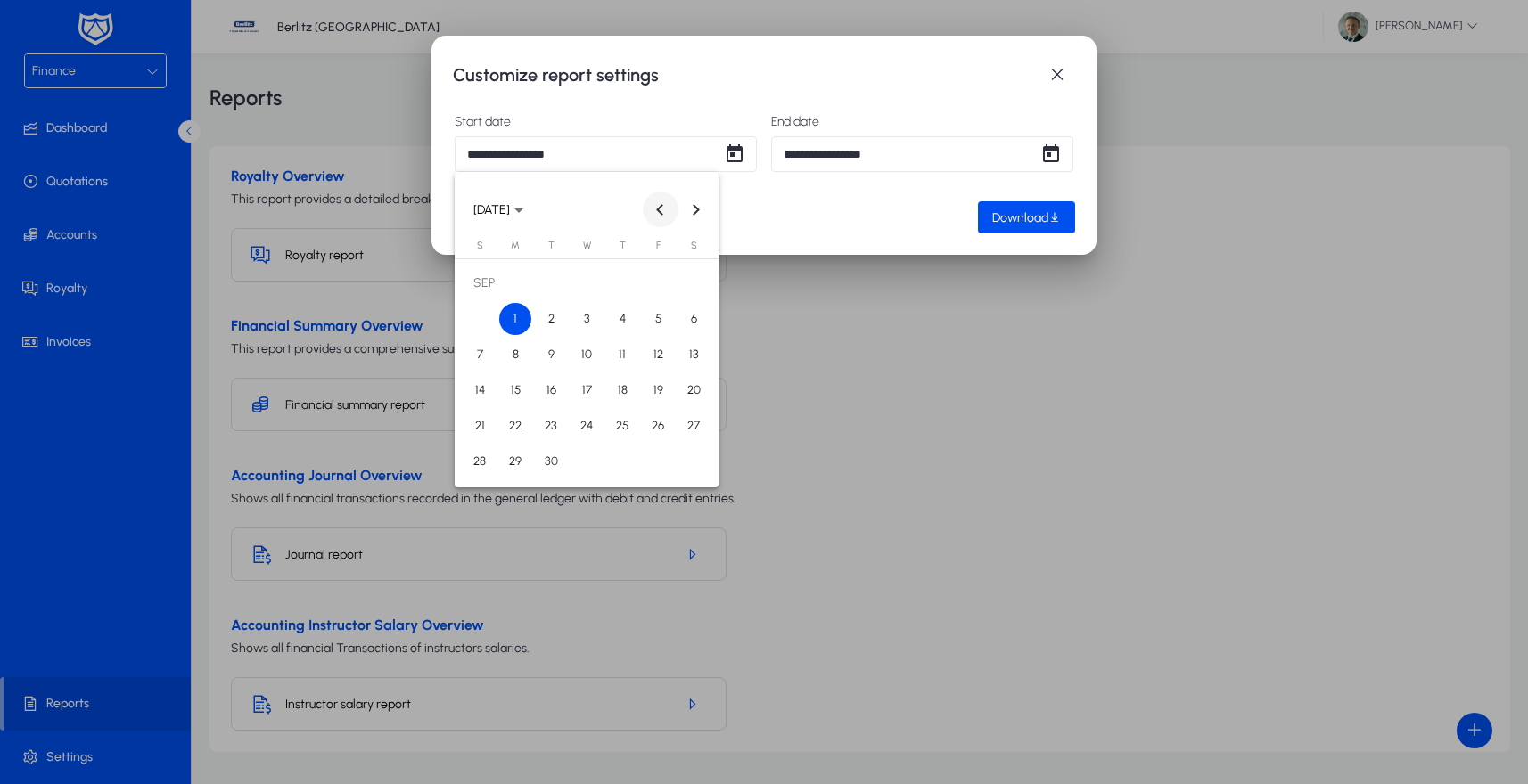
click at [662, 218] on span "Previous month" at bounding box center [660, 209] width 35 height 35
click at [658, 277] on span "1" at bounding box center [658, 283] width 33 height 33
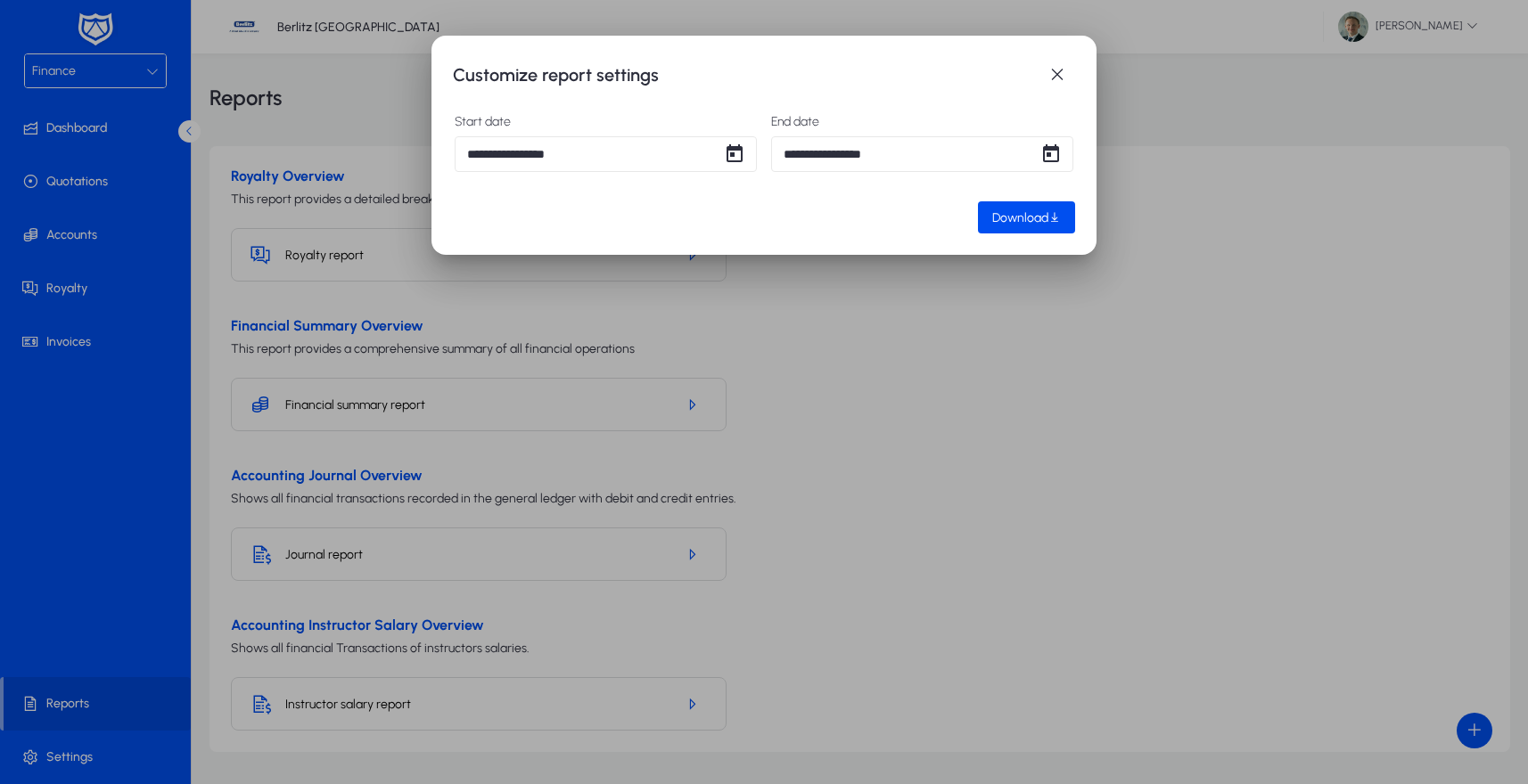
type input "**********"
click at [1062, 152] on span "Open calendar" at bounding box center [1050, 153] width 35 height 35
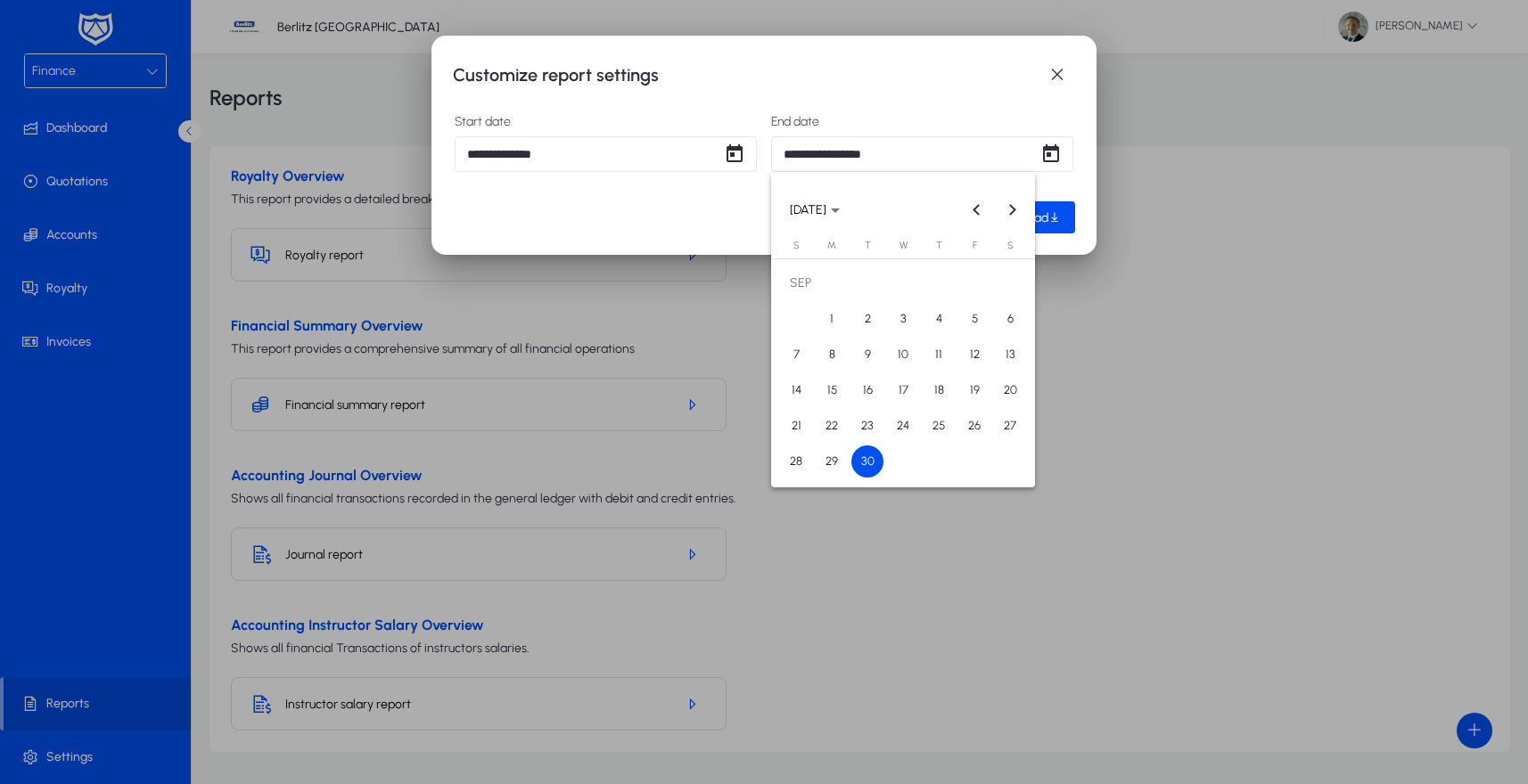
drag, startPoint x: 977, startPoint y: 201, endPoint x: 966, endPoint y: 239, distance: 39.6
click at [978, 205] on button "Previous month" at bounding box center [977, 209] width 35 height 35
drag, startPoint x: 794, startPoint y: 466, endPoint x: 802, endPoint y: 459, distance: 10.6
click at [795, 466] on span "31" at bounding box center [797, 462] width 33 height 33
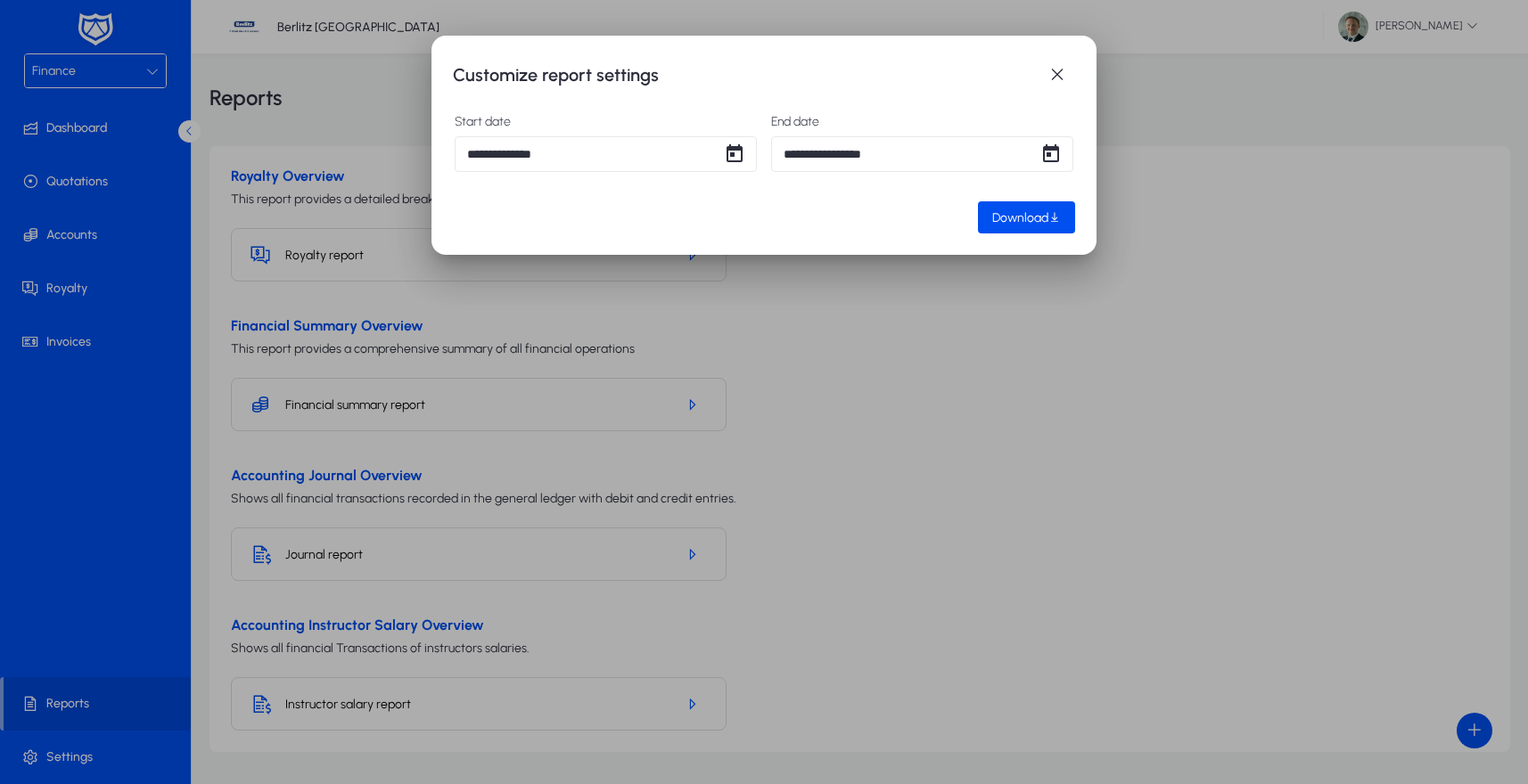
type input "**********"
click at [1031, 217] on span "Download" at bounding box center [1020, 218] width 56 height 15
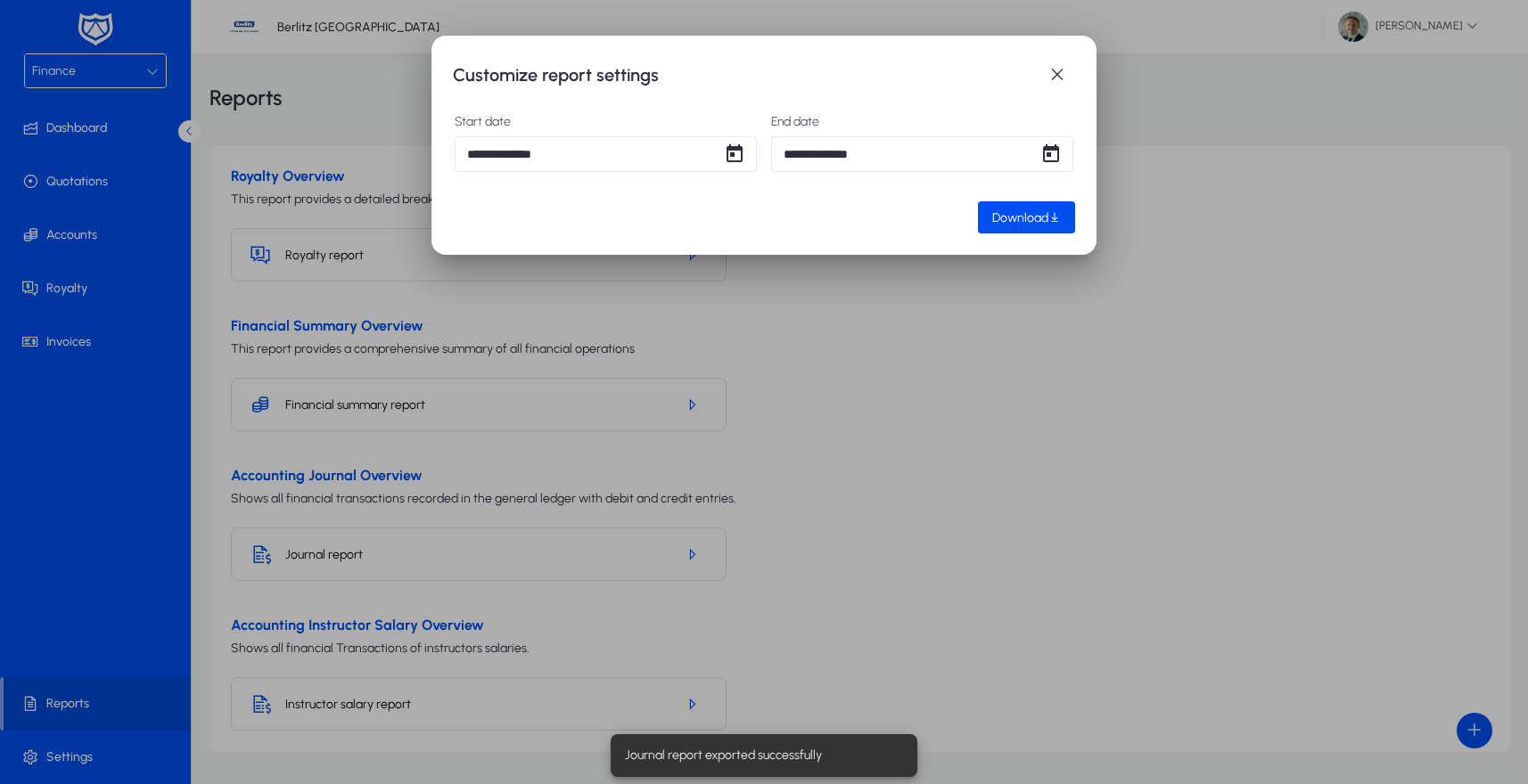
click at [925, 497] on div at bounding box center [764, 392] width 1528 height 784
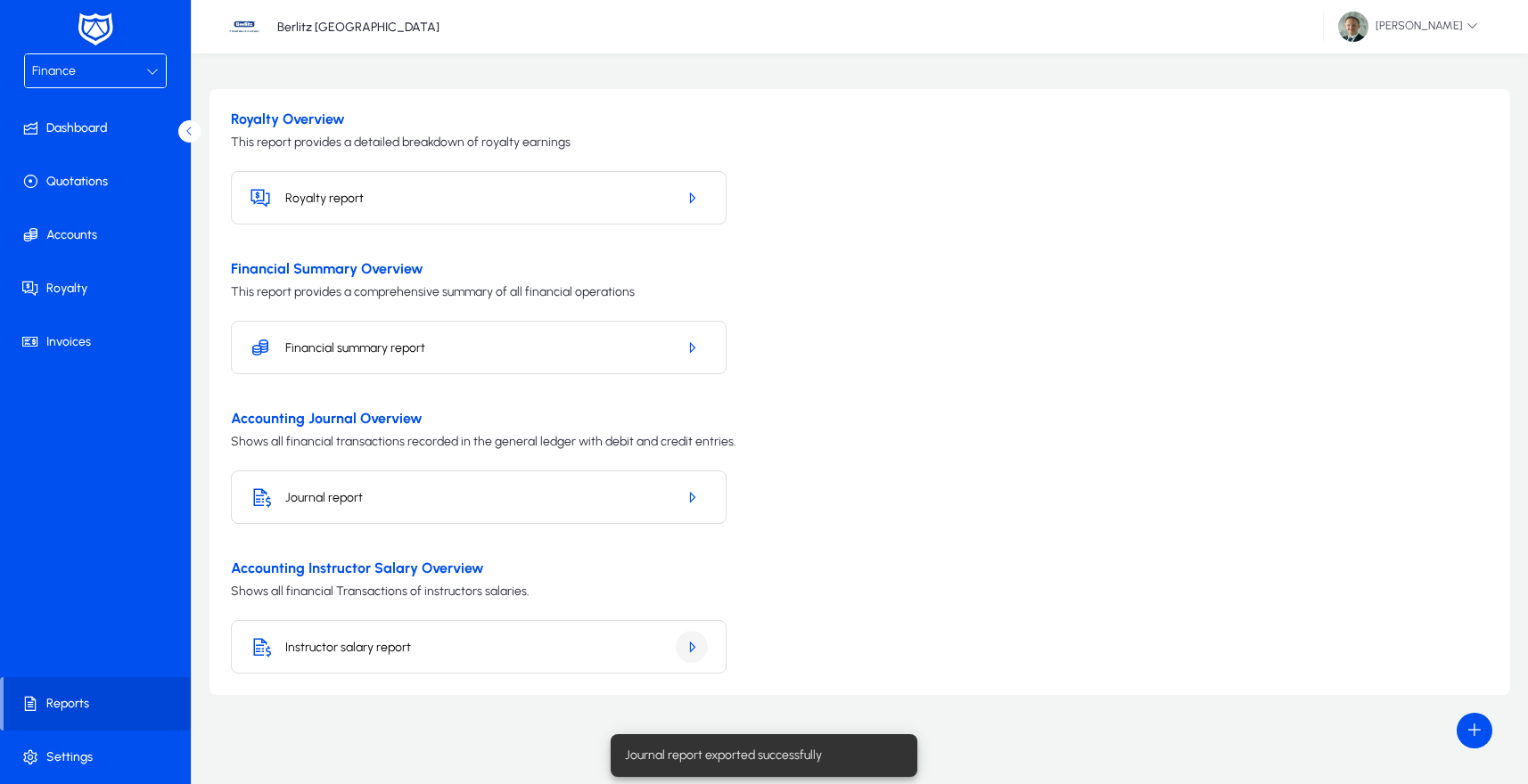
scroll to position [57, 0]
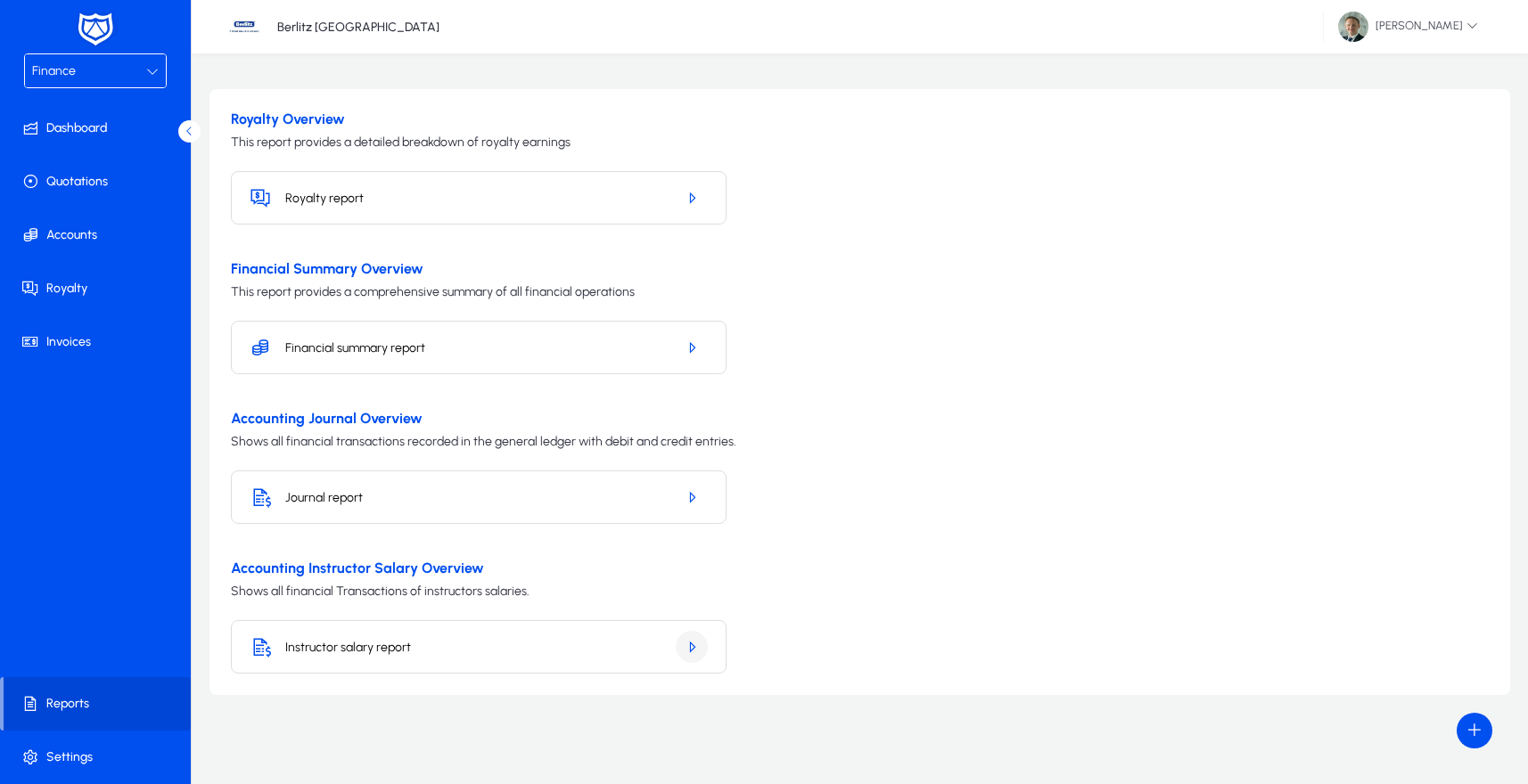
click at [700, 654] on span "button" at bounding box center [692, 647] width 33 height 43
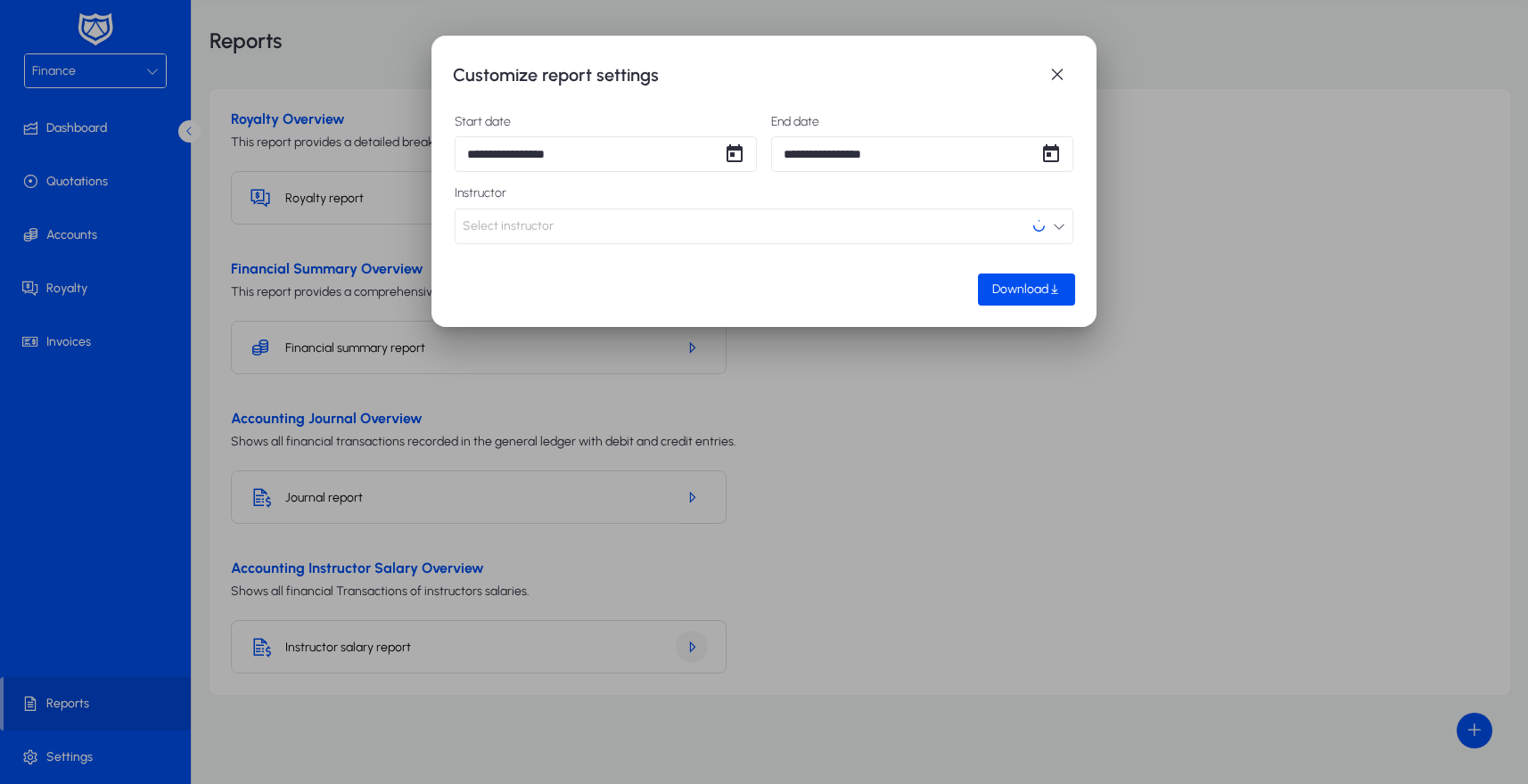
scroll to position [0, 0]
click at [739, 162] on span "Open calendar" at bounding box center [734, 153] width 35 height 35
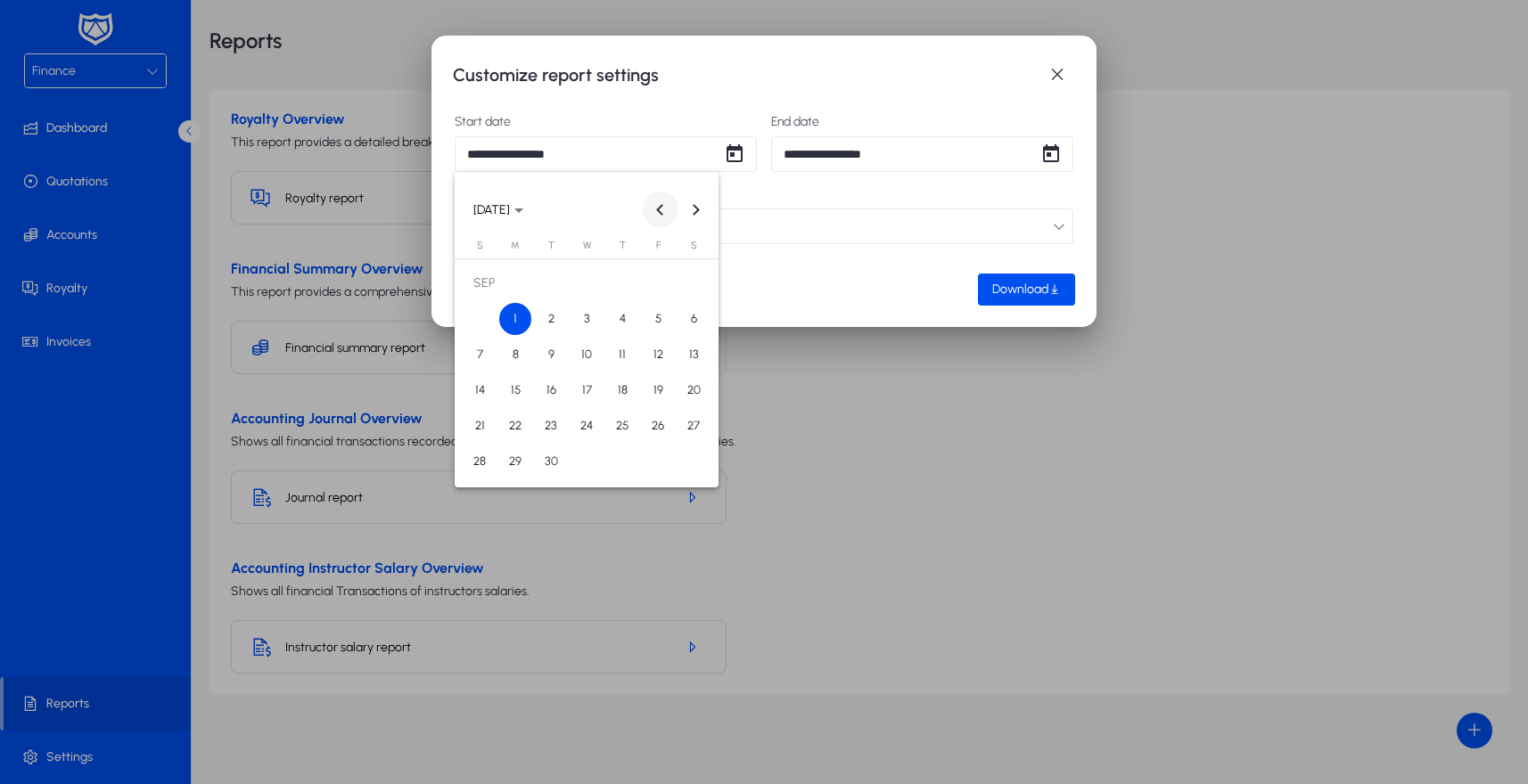
click at [654, 213] on span "Previous month" at bounding box center [660, 209] width 35 height 35
click at [645, 287] on span "1" at bounding box center [658, 283] width 33 height 33
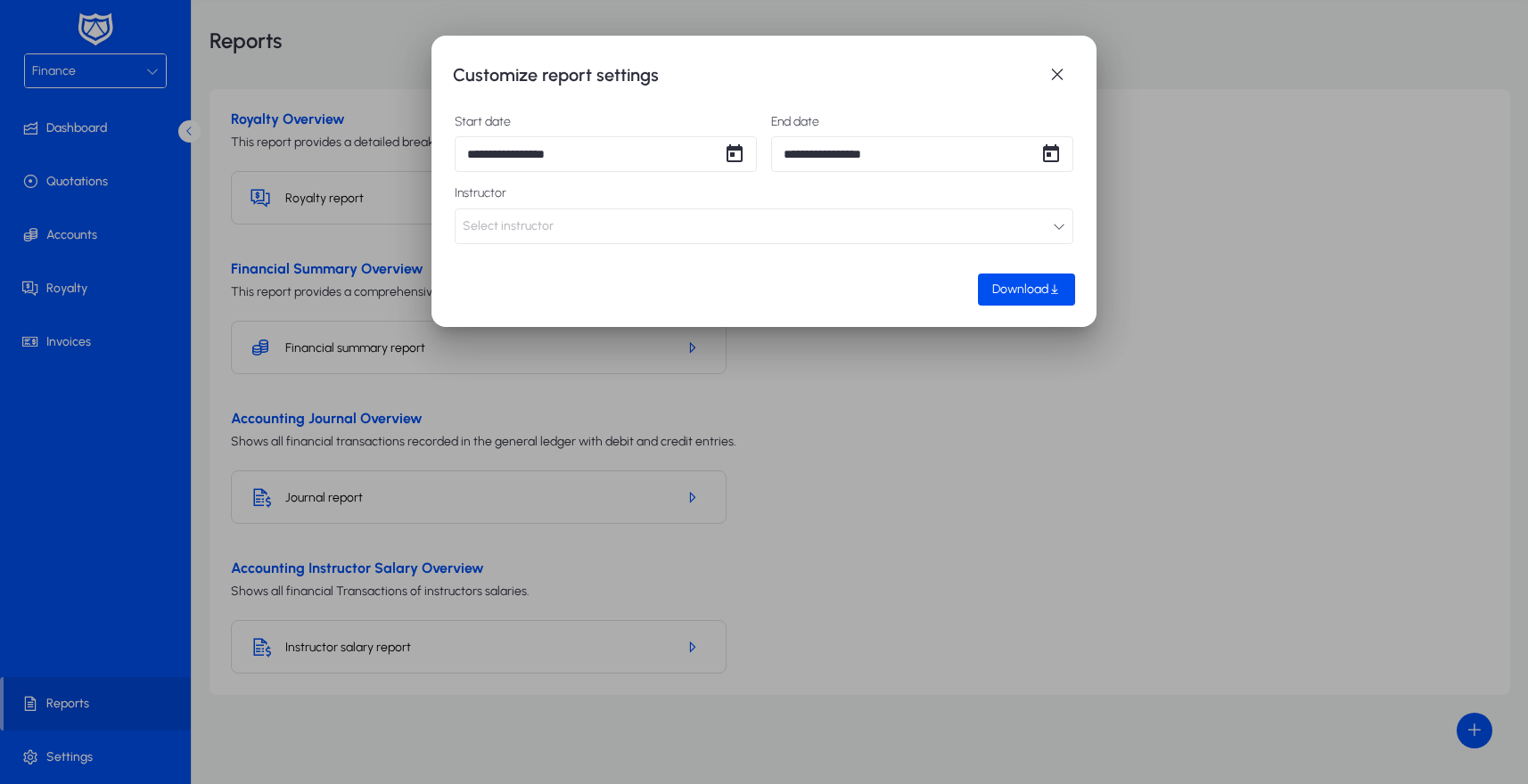
type input "**********"
click at [1046, 156] on span "Open calendar" at bounding box center [1050, 153] width 35 height 35
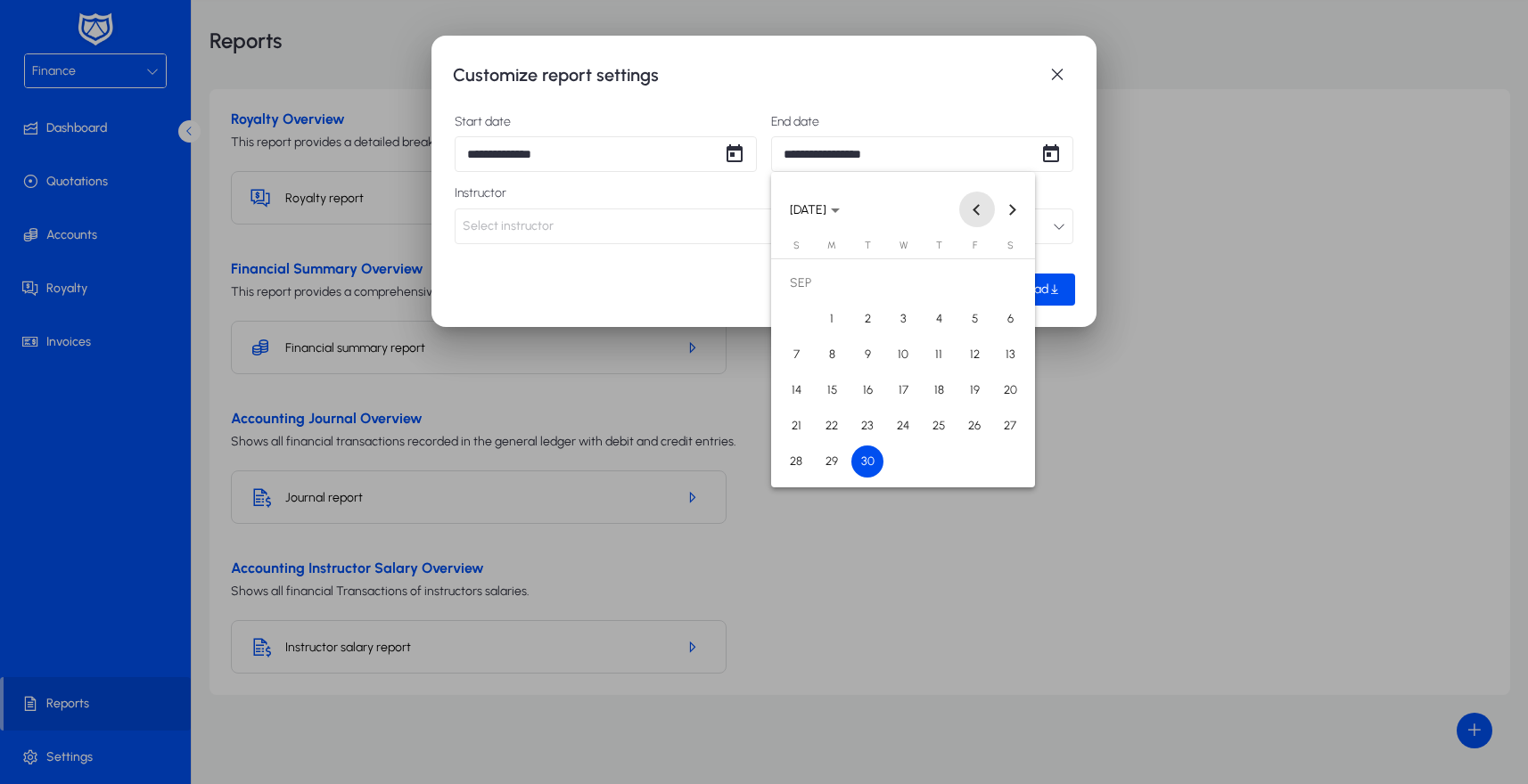
drag, startPoint x: 972, startPoint y: 206, endPoint x: 974, endPoint y: 229, distance: 23.1
click at [974, 209] on span "Previous month" at bounding box center [977, 209] width 35 height 35
click at [787, 469] on span "31" at bounding box center [797, 462] width 33 height 33
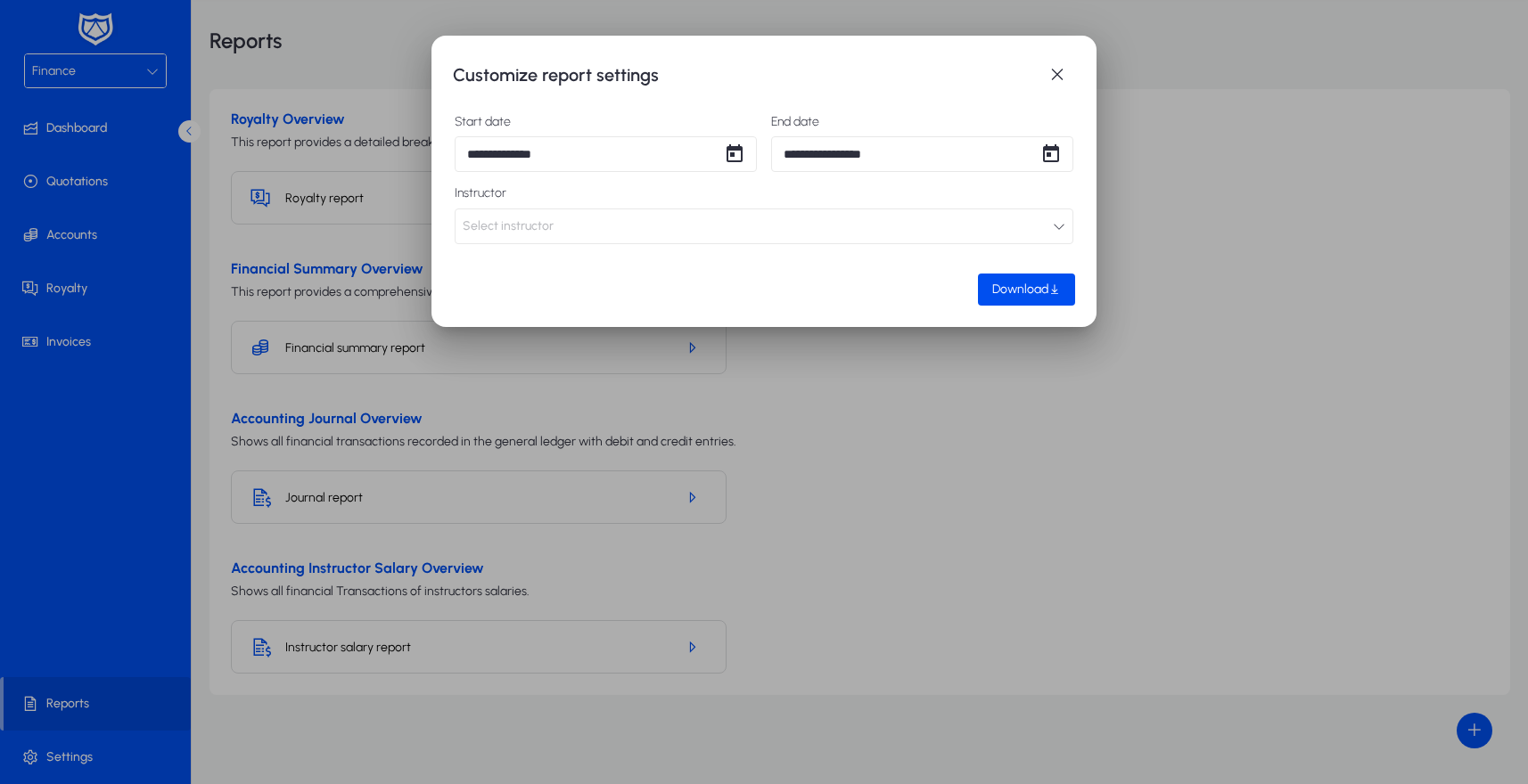
type input "**********"
click at [1054, 224] on icon "button" at bounding box center [1059, 226] width 12 height 12
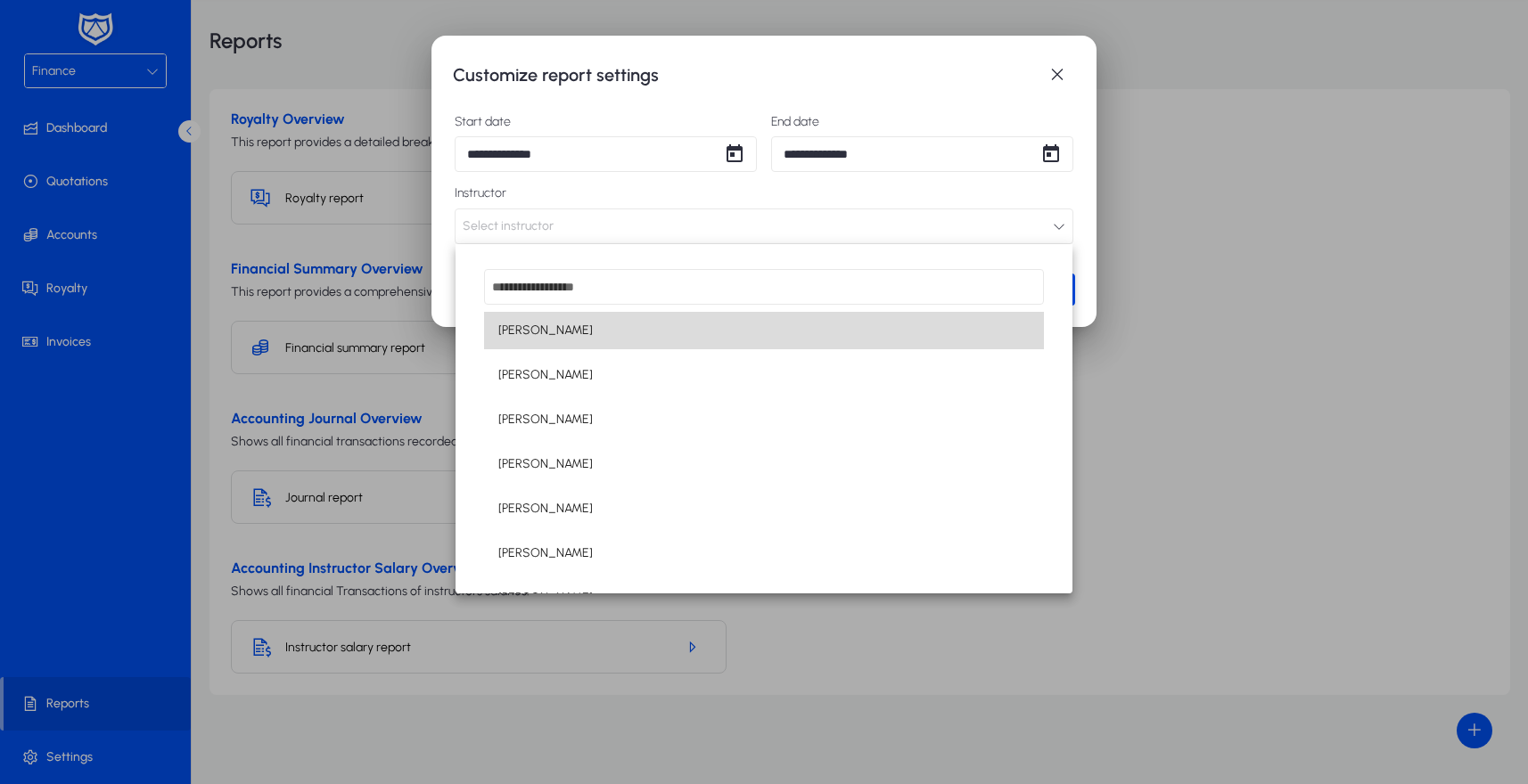
click at [581, 332] on mat-option "[PERSON_NAME]" at bounding box center [764, 330] width 560 height 37
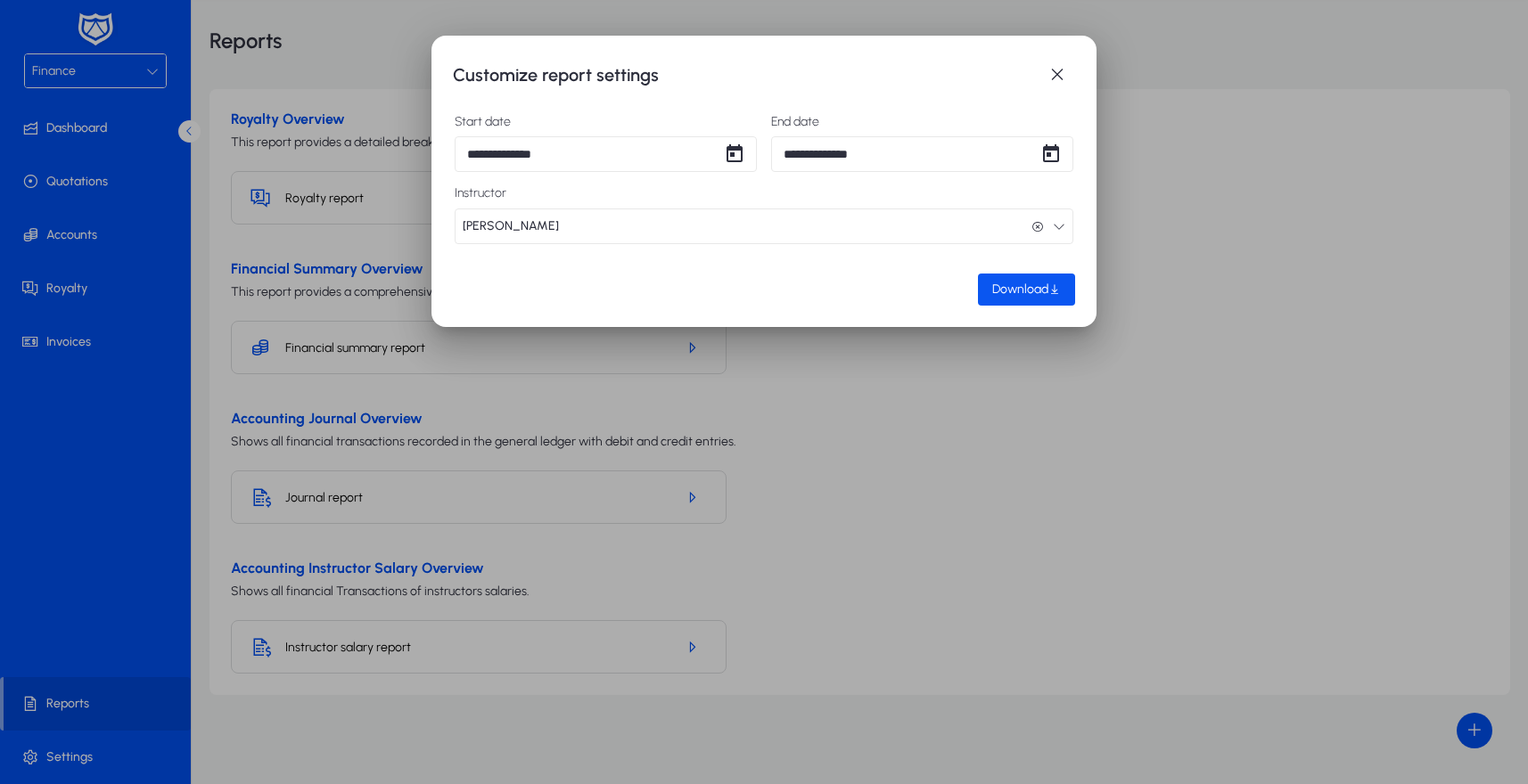
click at [1042, 292] on span "Download" at bounding box center [1020, 289] width 56 height 15
click at [1062, 77] on span "button" at bounding box center [1057, 75] width 35 height 35
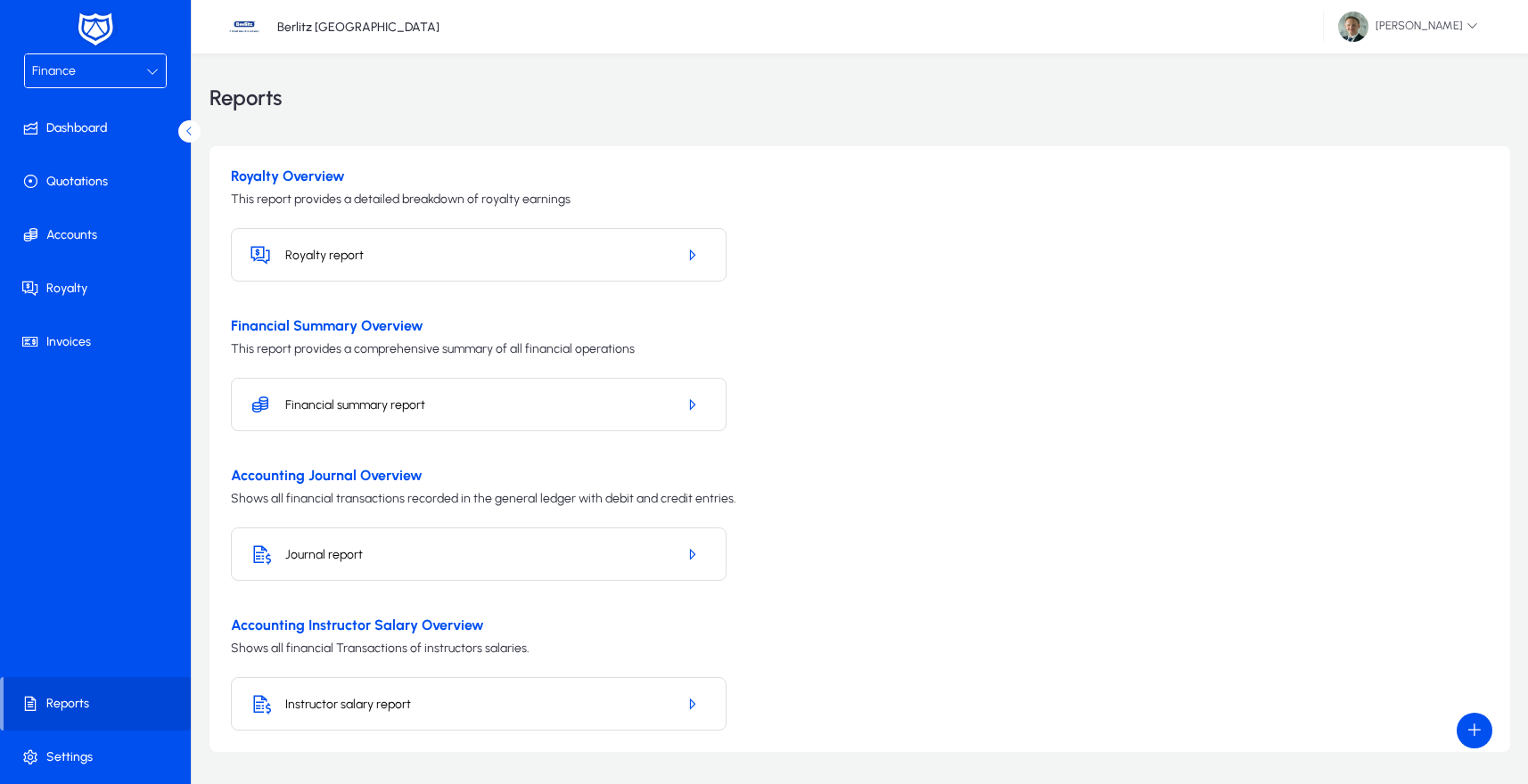
click at [314, 409] on h5 "Financial summary report" at bounding box center [473, 405] width 376 height 15
click at [684, 398] on icon "button" at bounding box center [691, 404] width 16 height 16
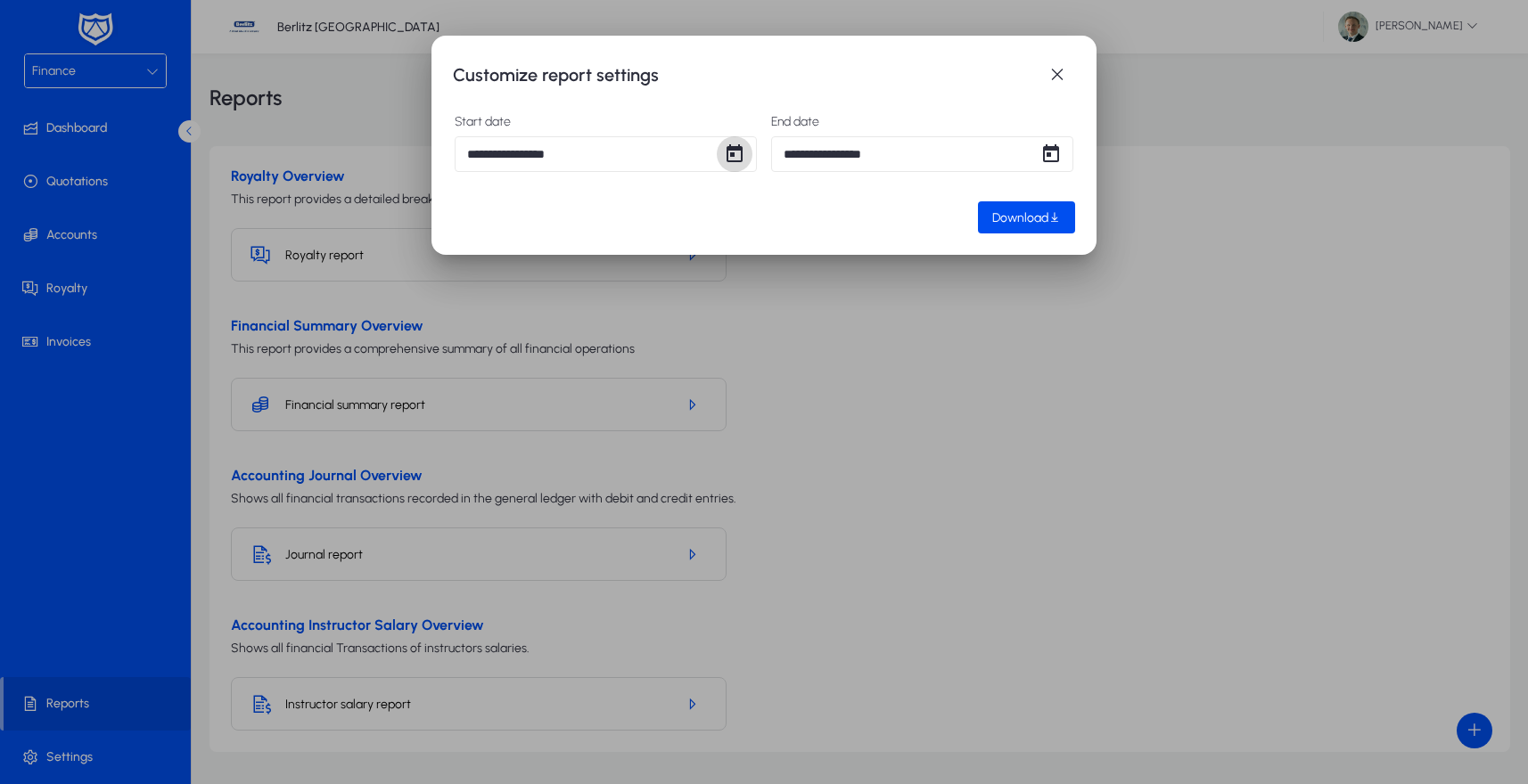
click at [734, 155] on span "Open calendar" at bounding box center [734, 153] width 35 height 35
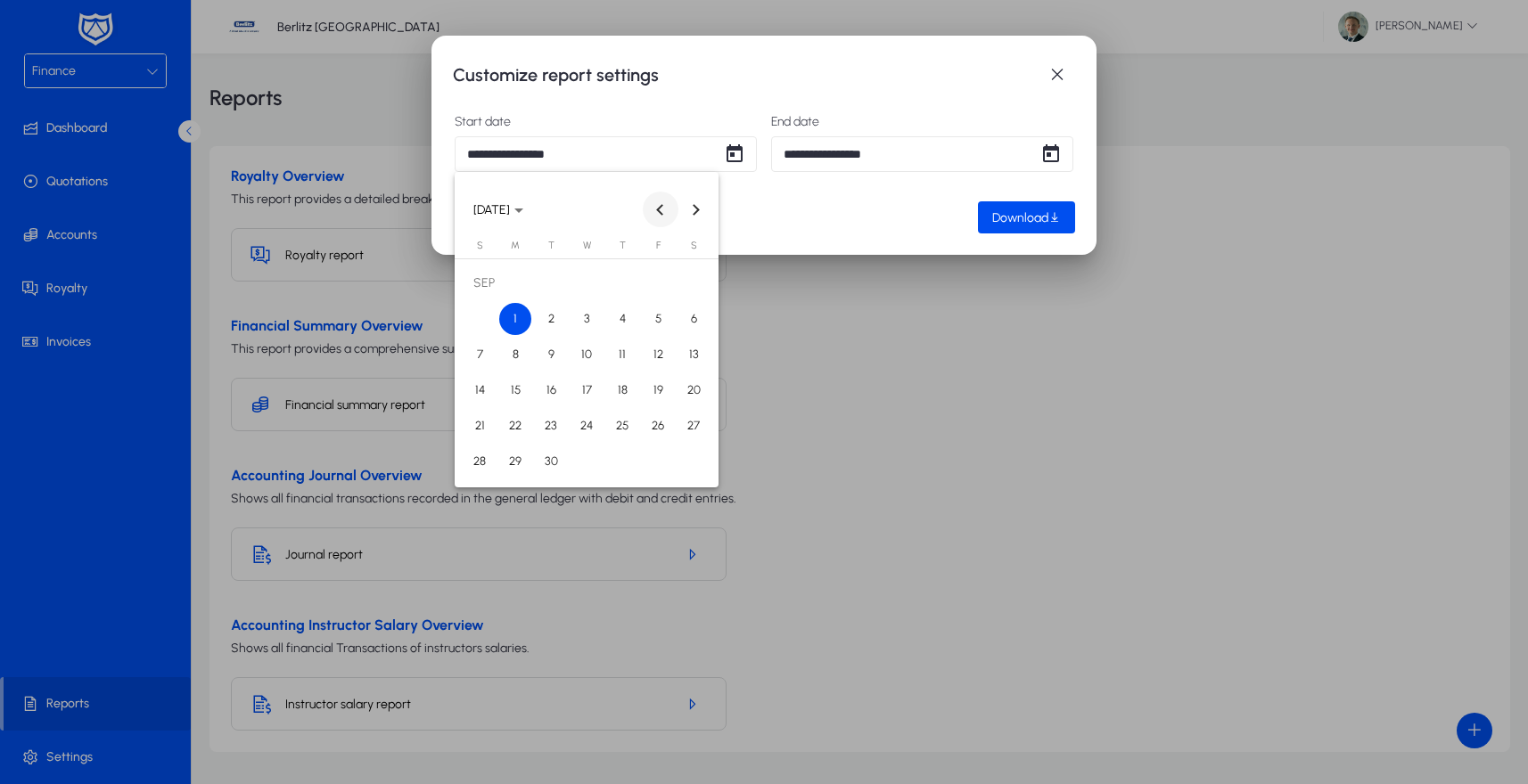
click at [657, 203] on span "Previous month" at bounding box center [660, 209] width 35 height 35
click at [663, 291] on span "1" at bounding box center [658, 283] width 33 height 33
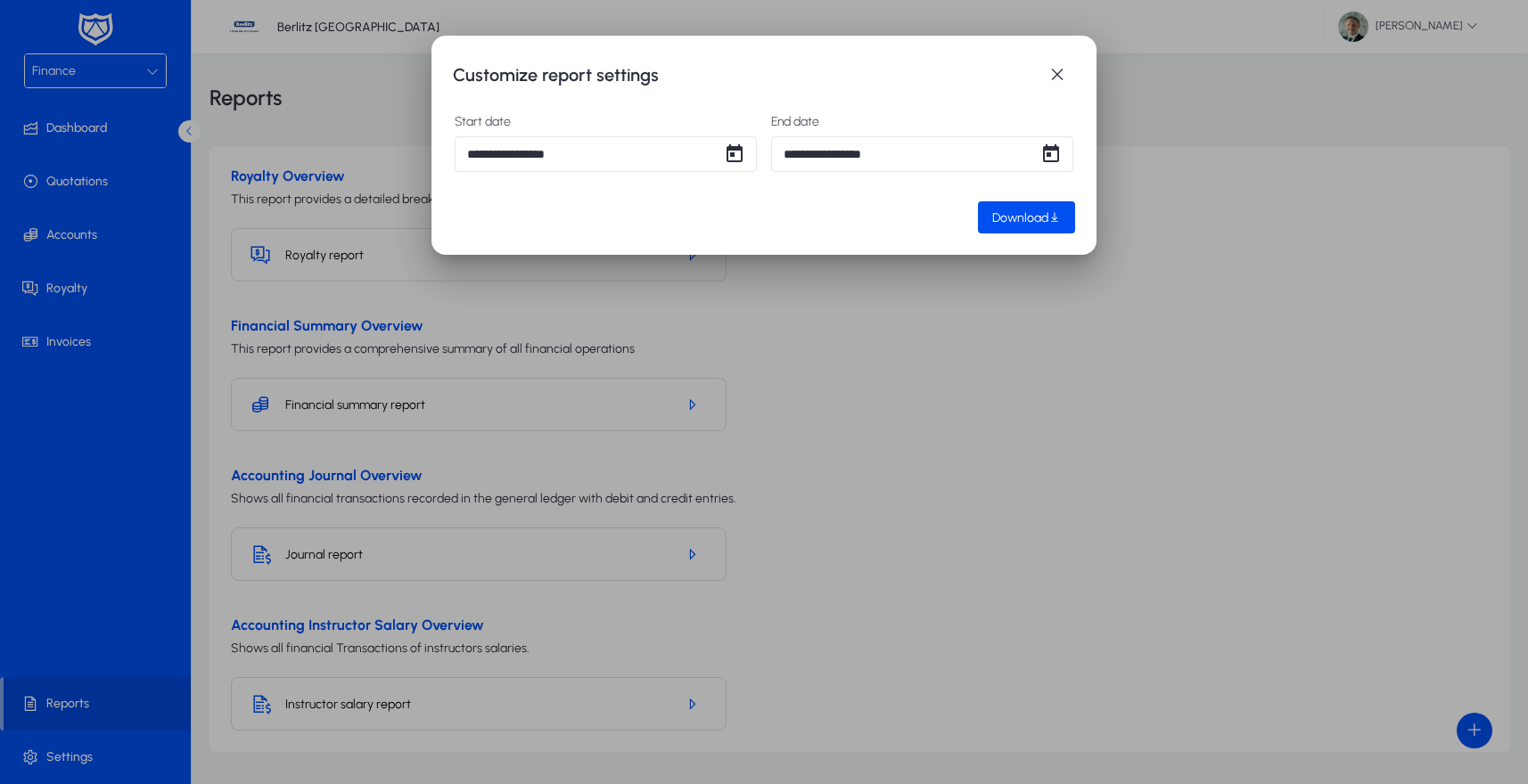
type input "**********"
click at [1055, 148] on span "Open calendar" at bounding box center [1050, 153] width 35 height 35
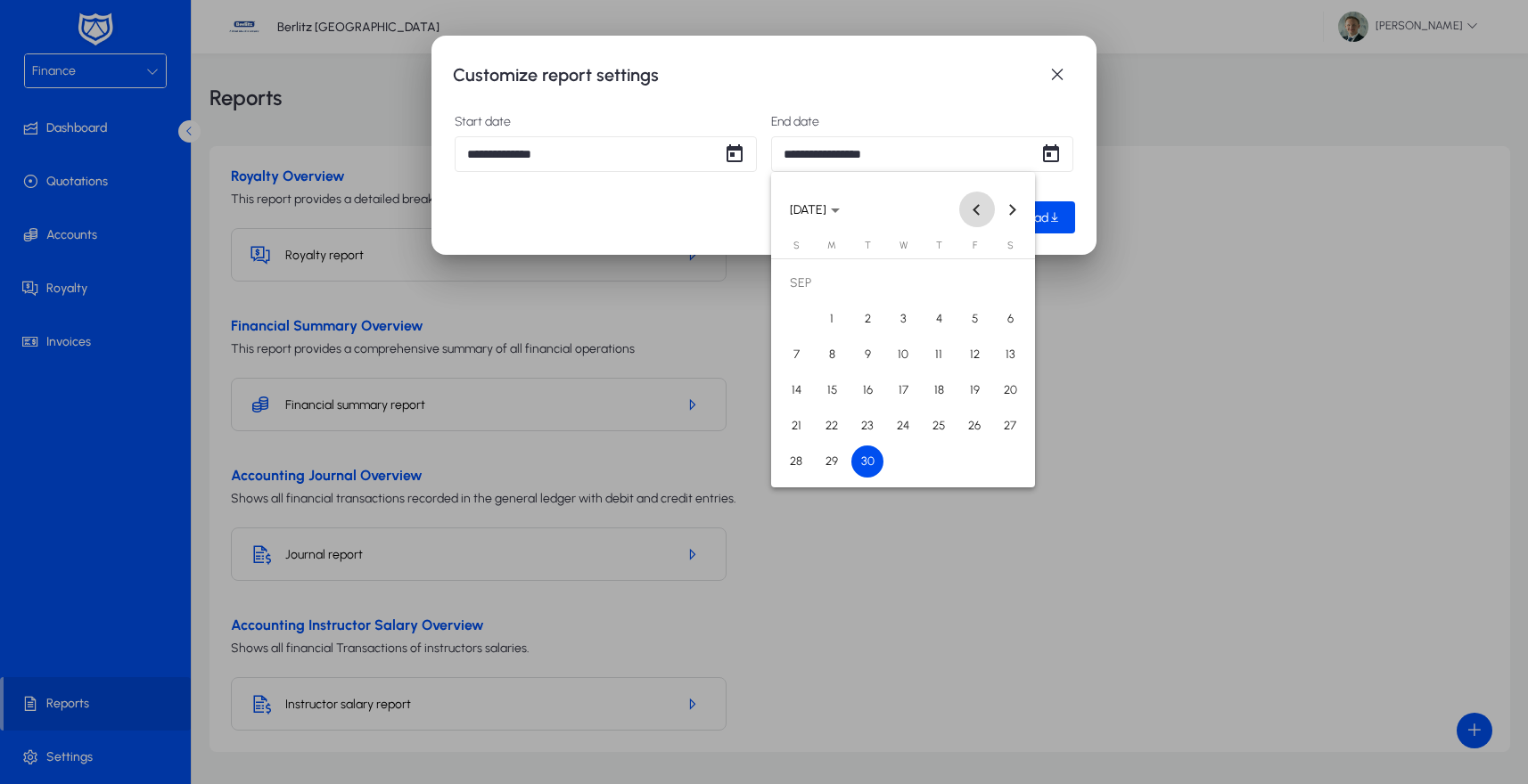
click at [973, 207] on span "Previous month" at bounding box center [977, 209] width 35 height 35
click at [789, 462] on span "31" at bounding box center [797, 462] width 33 height 33
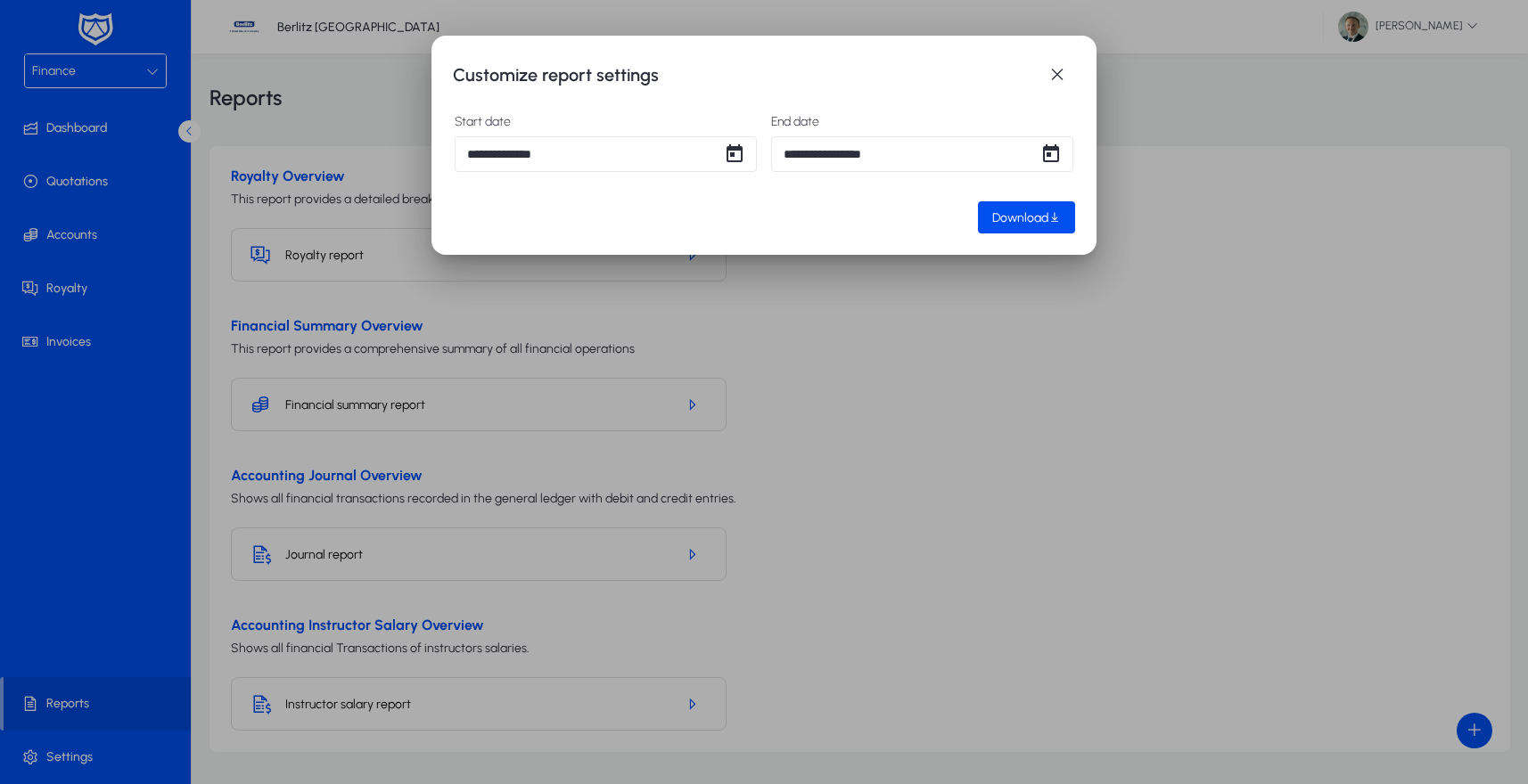
type input "**********"
click at [1023, 224] on span "Download" at bounding box center [1020, 218] width 56 height 15
click at [1000, 370] on div at bounding box center [764, 392] width 1528 height 784
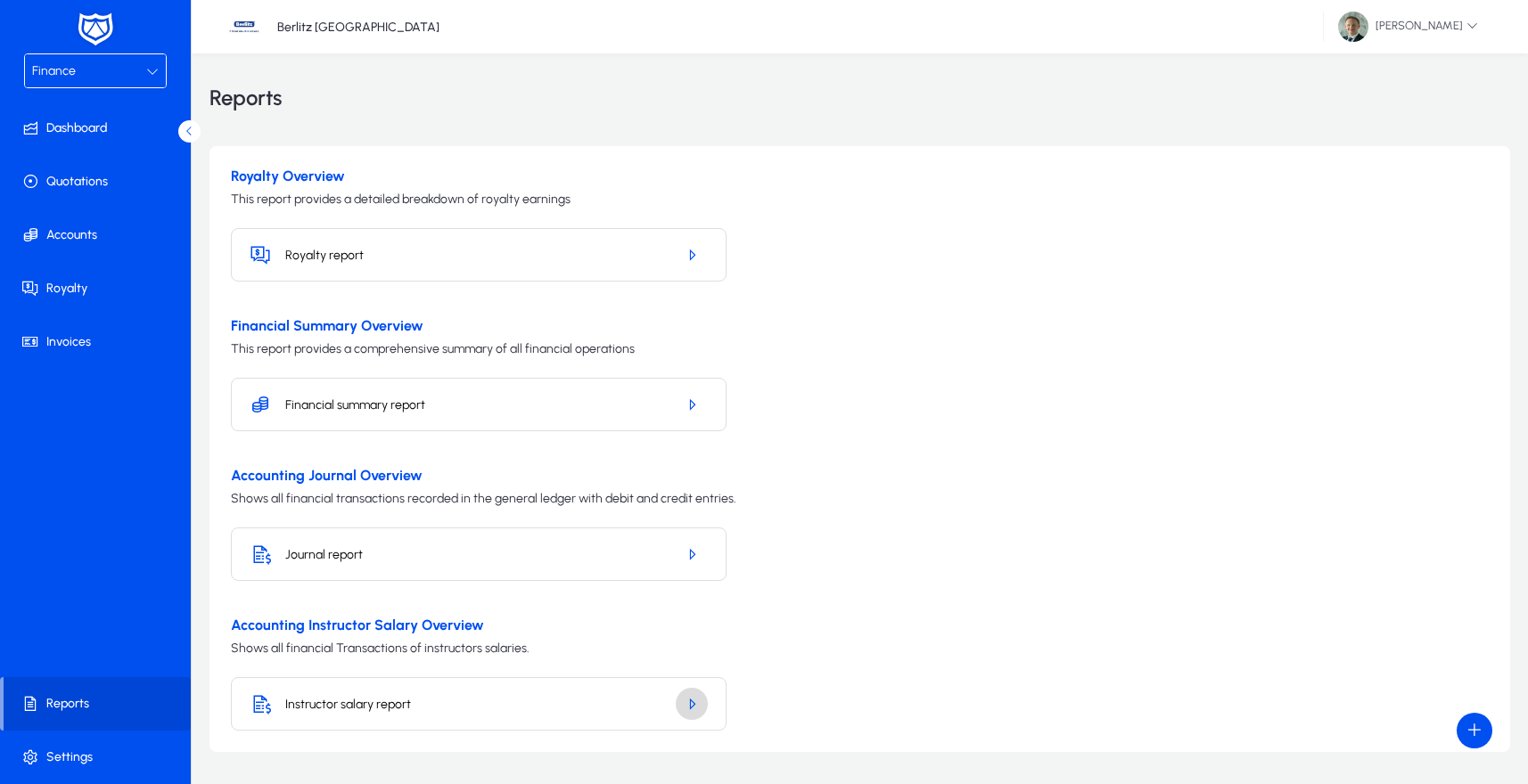
click at [692, 706] on icon "button" at bounding box center [691, 704] width 16 height 16
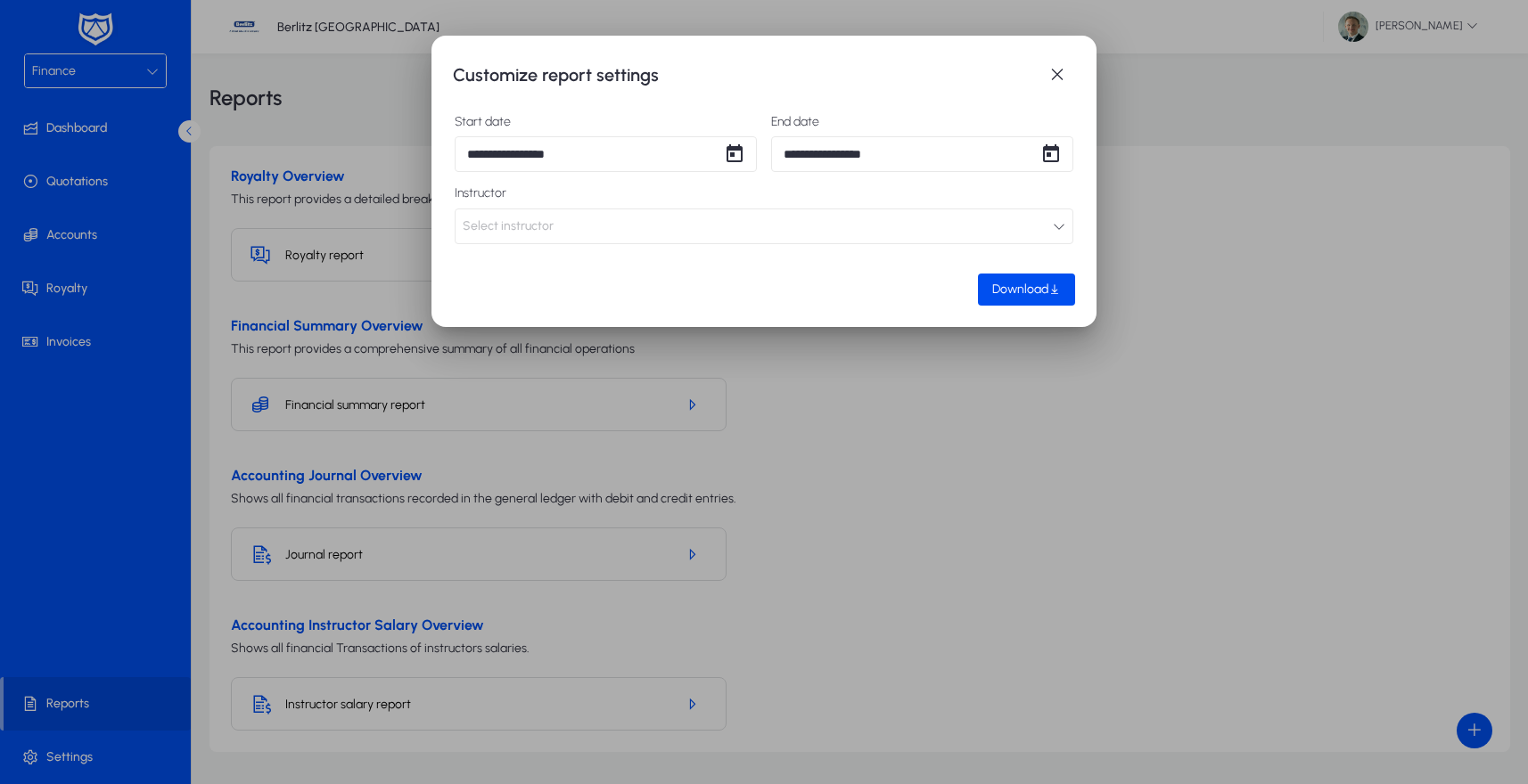
click at [1028, 443] on div at bounding box center [764, 392] width 1528 height 784
